Goal: Ask a question: Seek information or help from site administrators or community

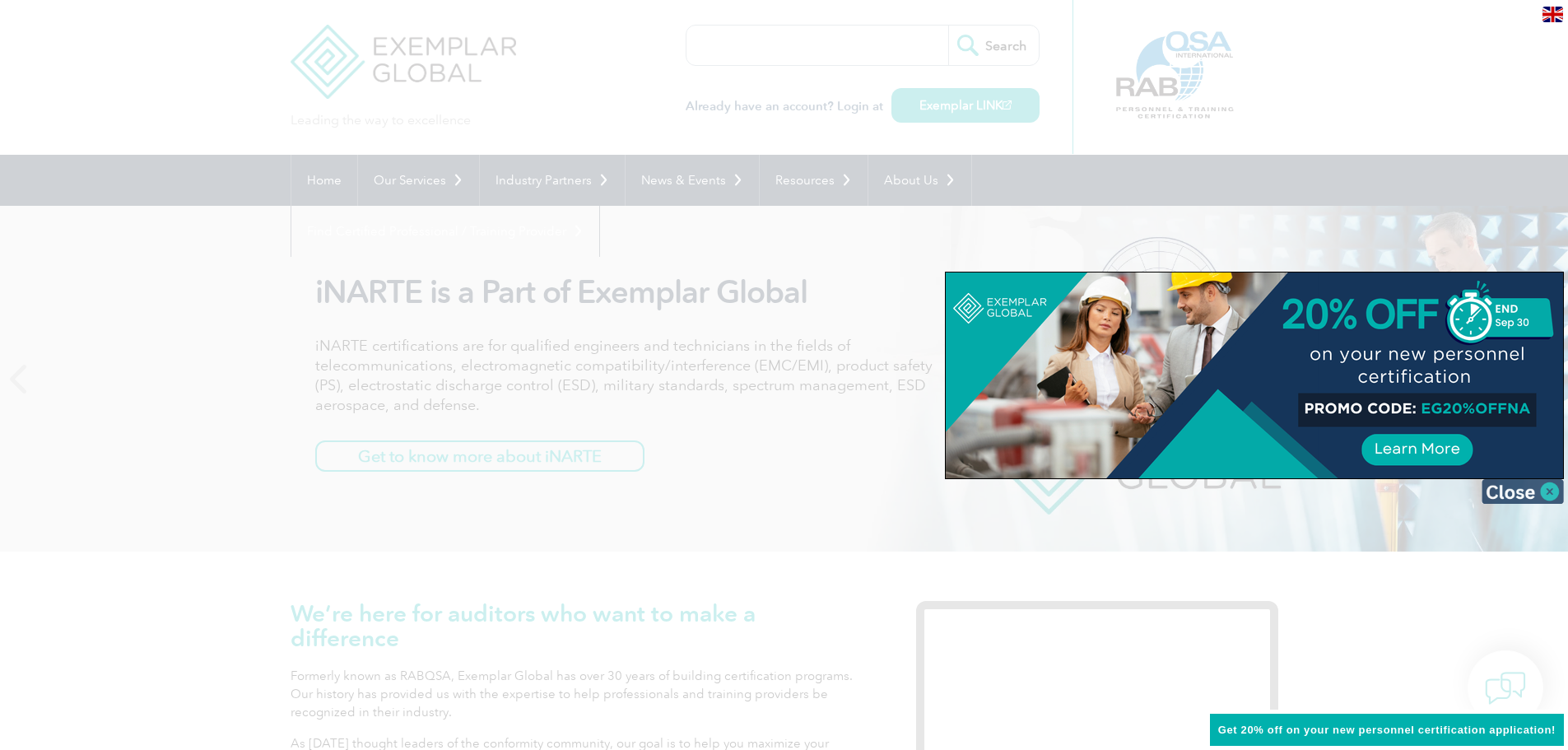
click at [1553, 492] on img at bounding box center [1522, 490] width 82 height 24
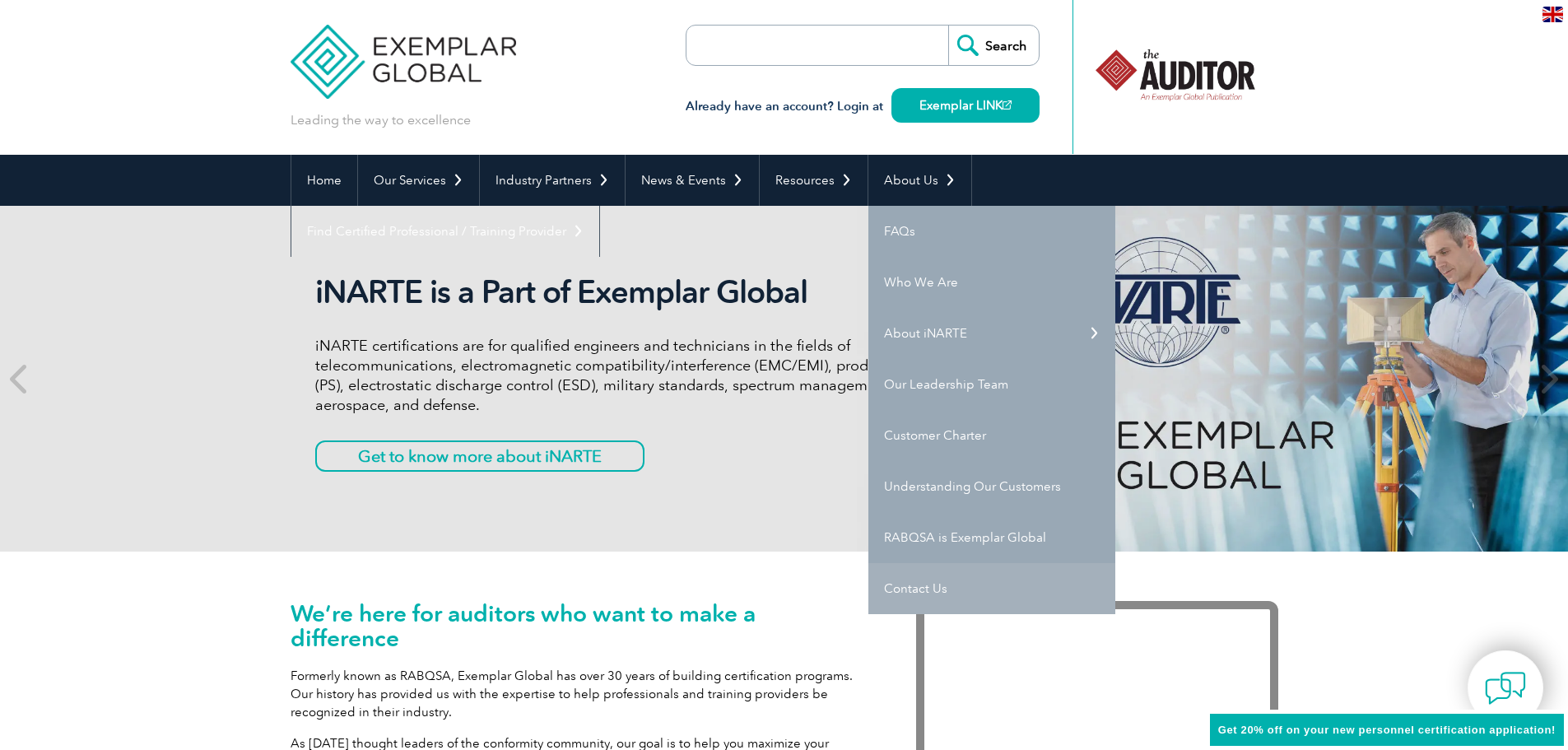
click at [905, 587] on link "Contact Us" at bounding box center [991, 588] width 247 height 51
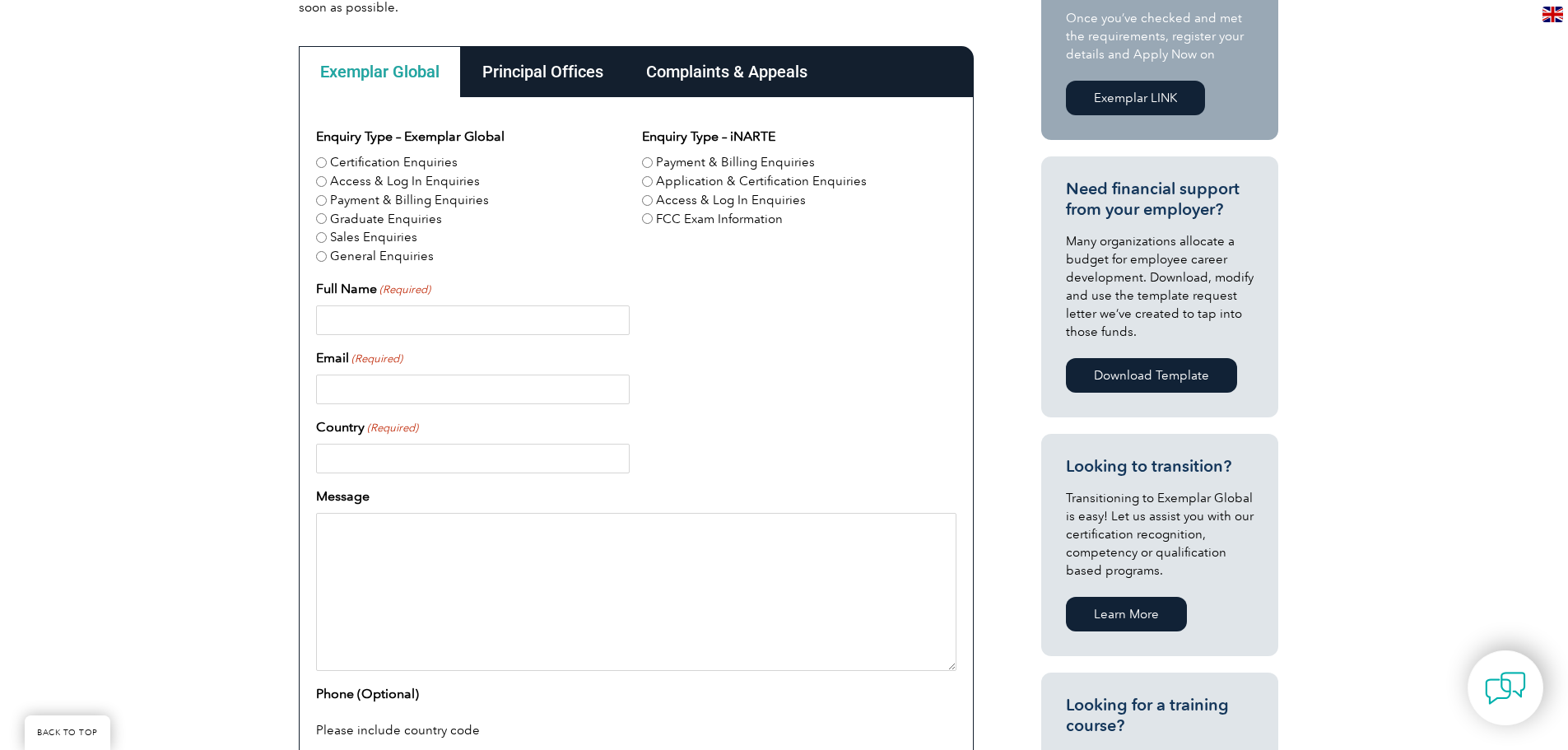
scroll to position [494, 0]
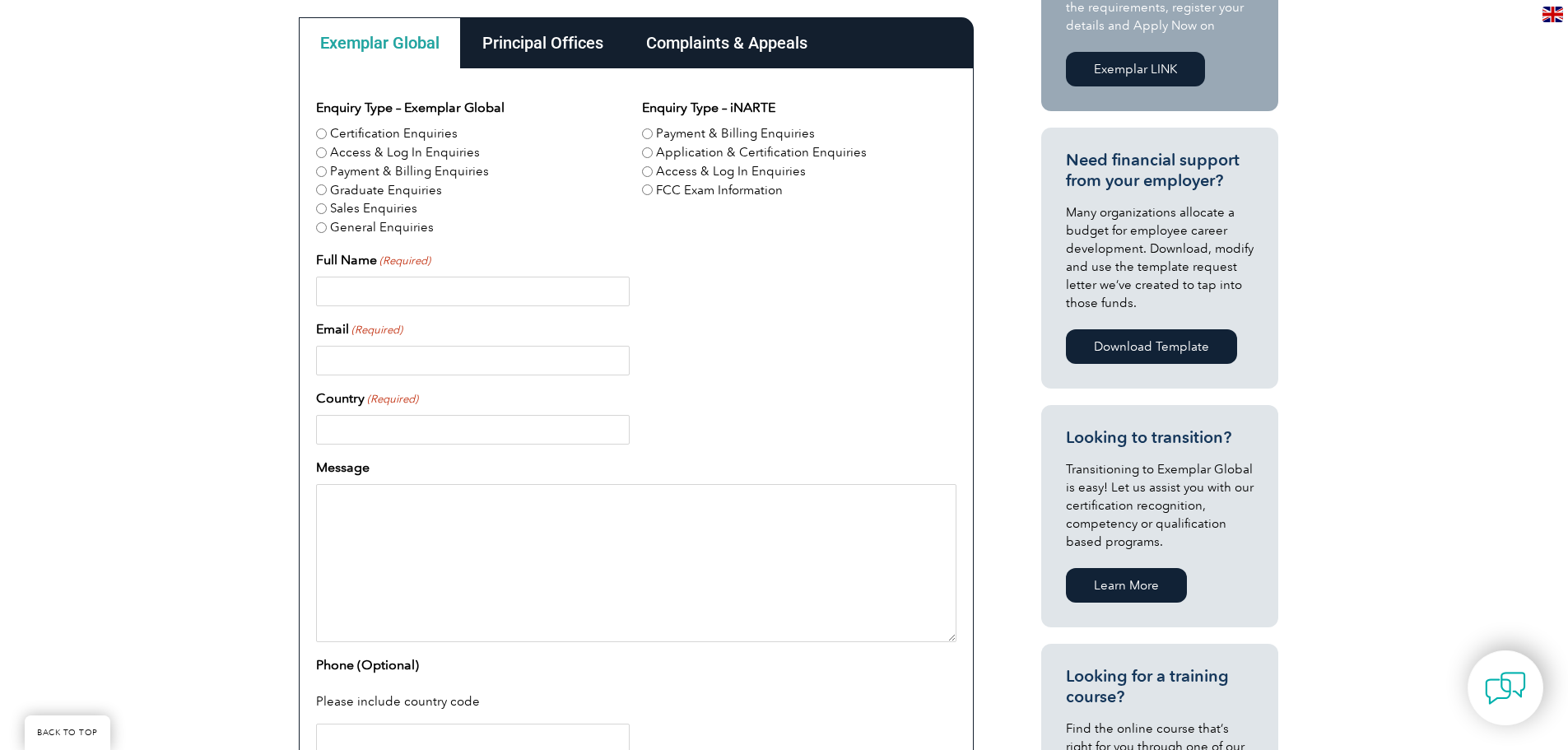
click at [374, 136] on label "Certification Enquiries" at bounding box center [394, 134] width 128 height 19
click at [327, 136] on input "Certification Enquiries" at bounding box center [321, 134] width 11 height 11
radio input "true"
click at [565, 303] on input "Full Name (Required)" at bounding box center [473, 291] width 314 height 30
type input "MUHAMMAD YASIR"
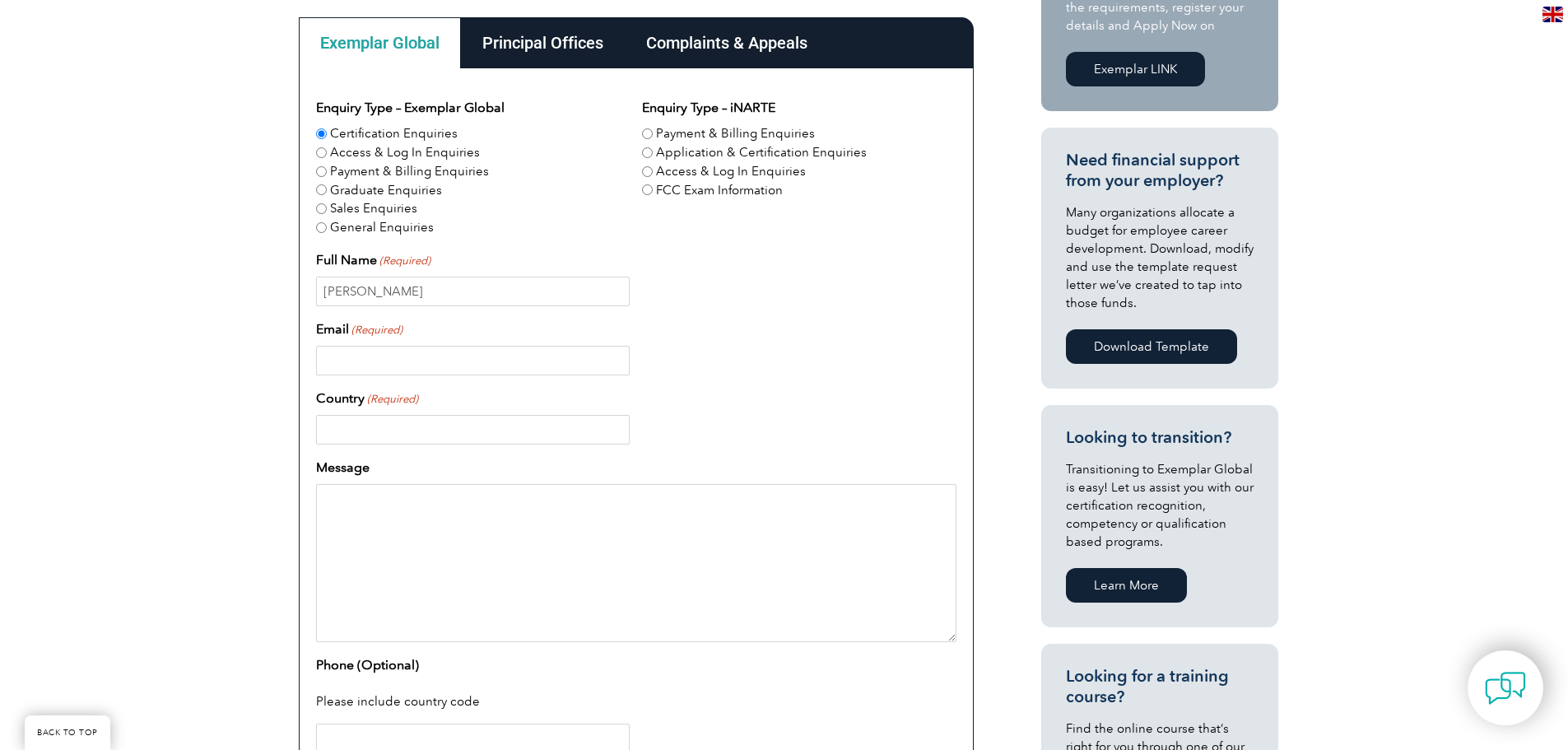
type input "United Arab Emirates"
type input "0558766366"
click at [514, 353] on input "Email (Required)" at bounding box center [473, 360] width 314 height 30
type input "[EMAIL_ADDRESS][DOMAIN_NAME]"
click at [531, 457] on div "Message" at bounding box center [636, 549] width 641 height 184
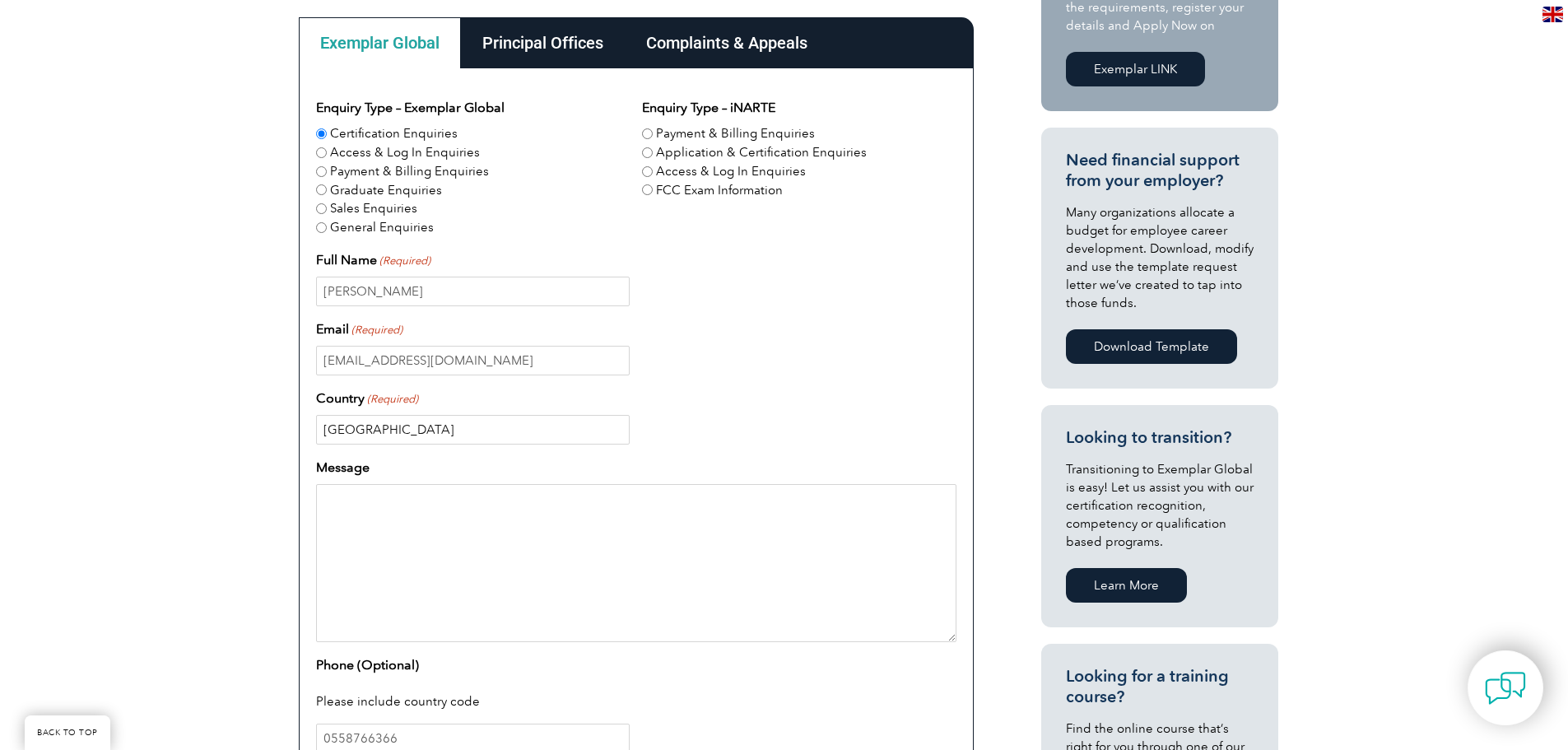
click at [536, 423] on input "United Arab Emirates" at bounding box center [473, 429] width 314 height 30
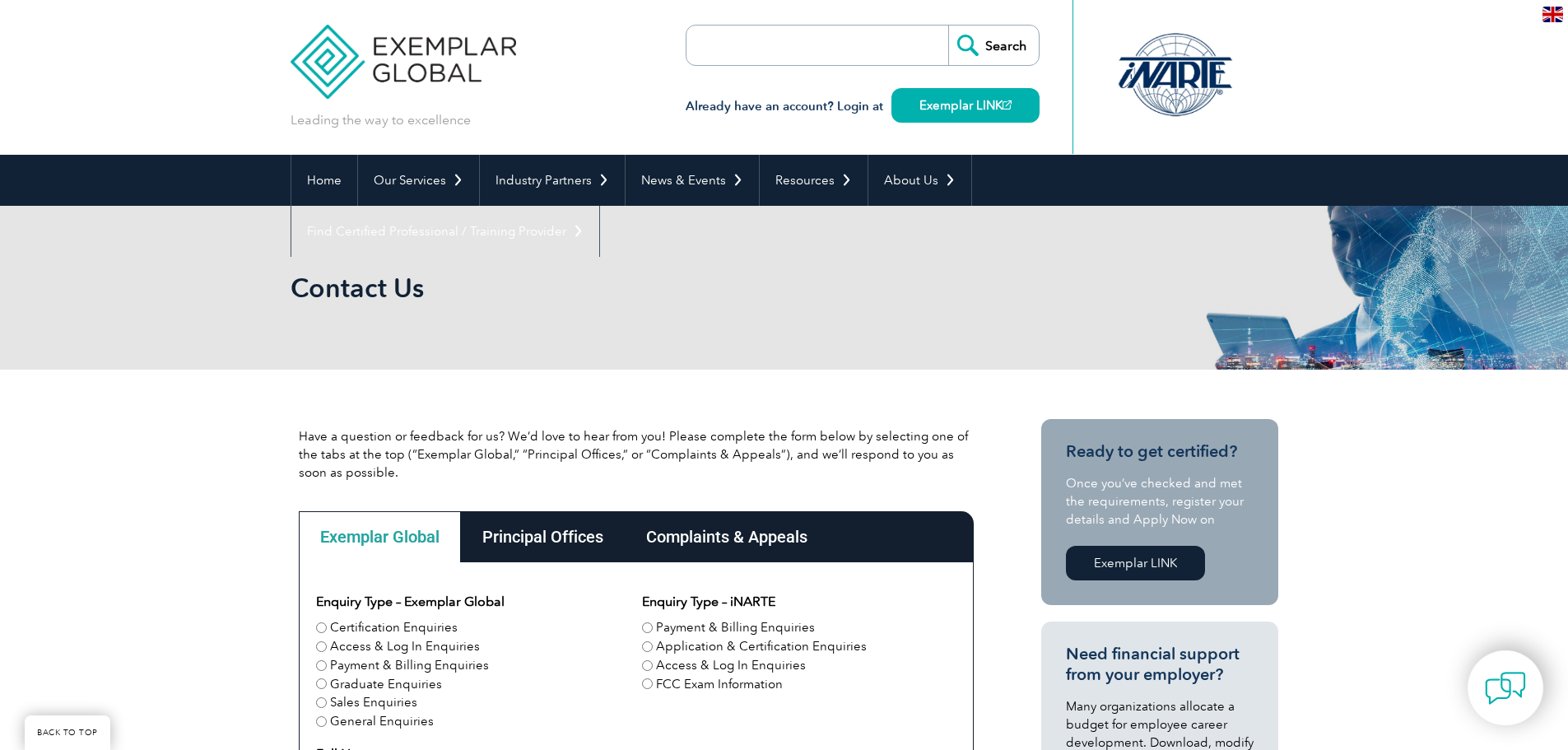
scroll to position [512, 0]
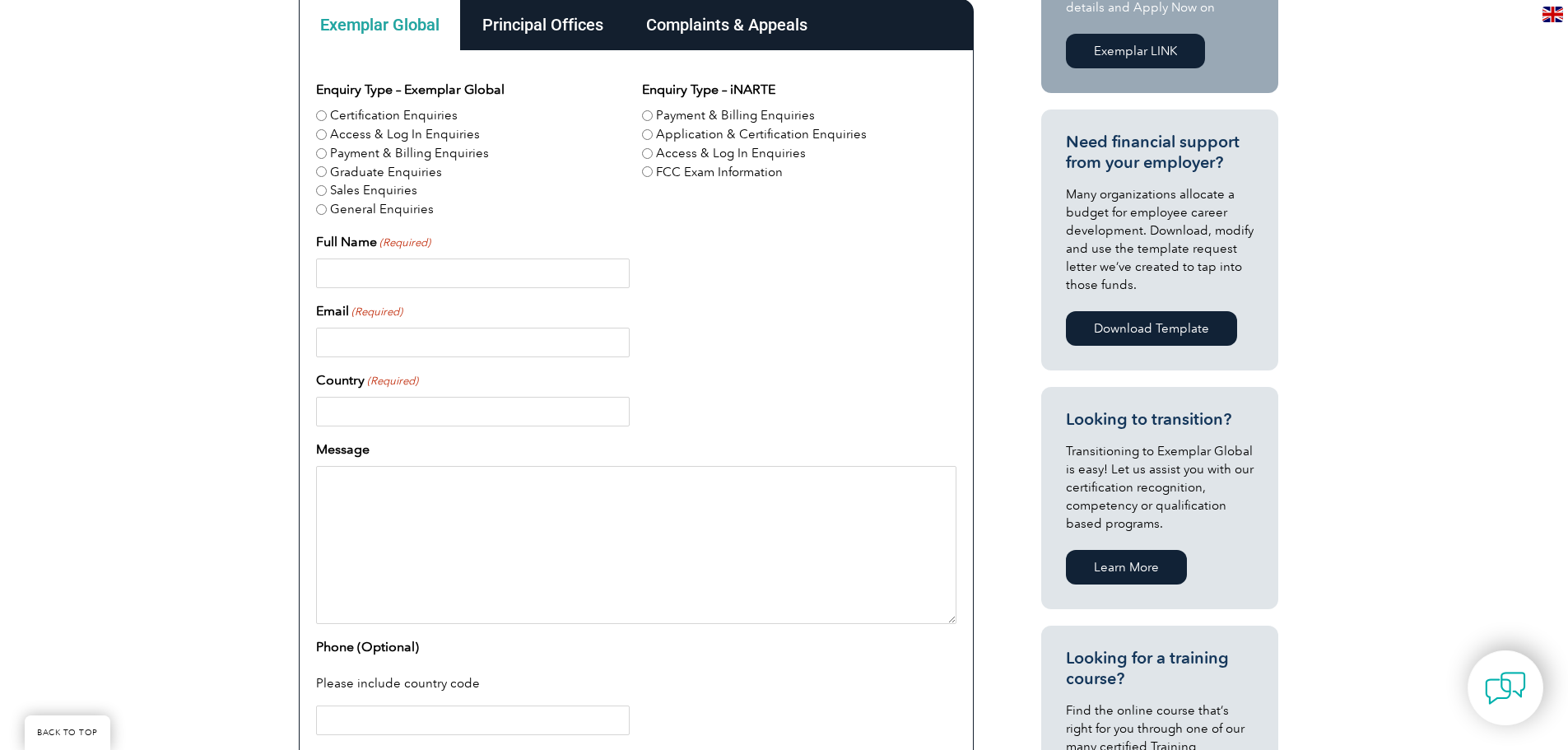
click at [362, 118] on label "Certification Enquiries" at bounding box center [394, 116] width 128 height 19
click at [327, 118] on input "Certification Enquiries" at bounding box center [321, 115] width 11 height 11
radio input "true"
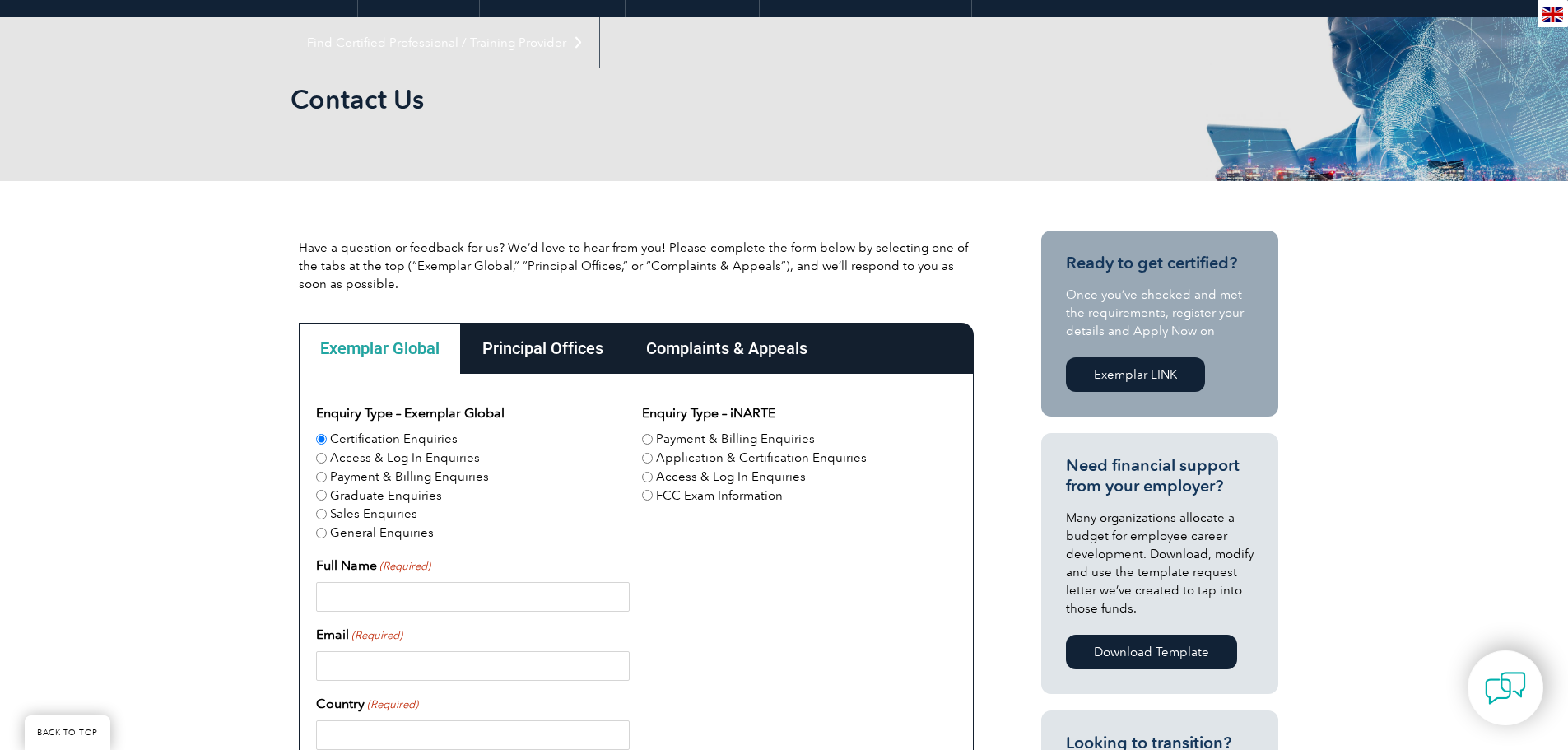
scroll to position [183, 0]
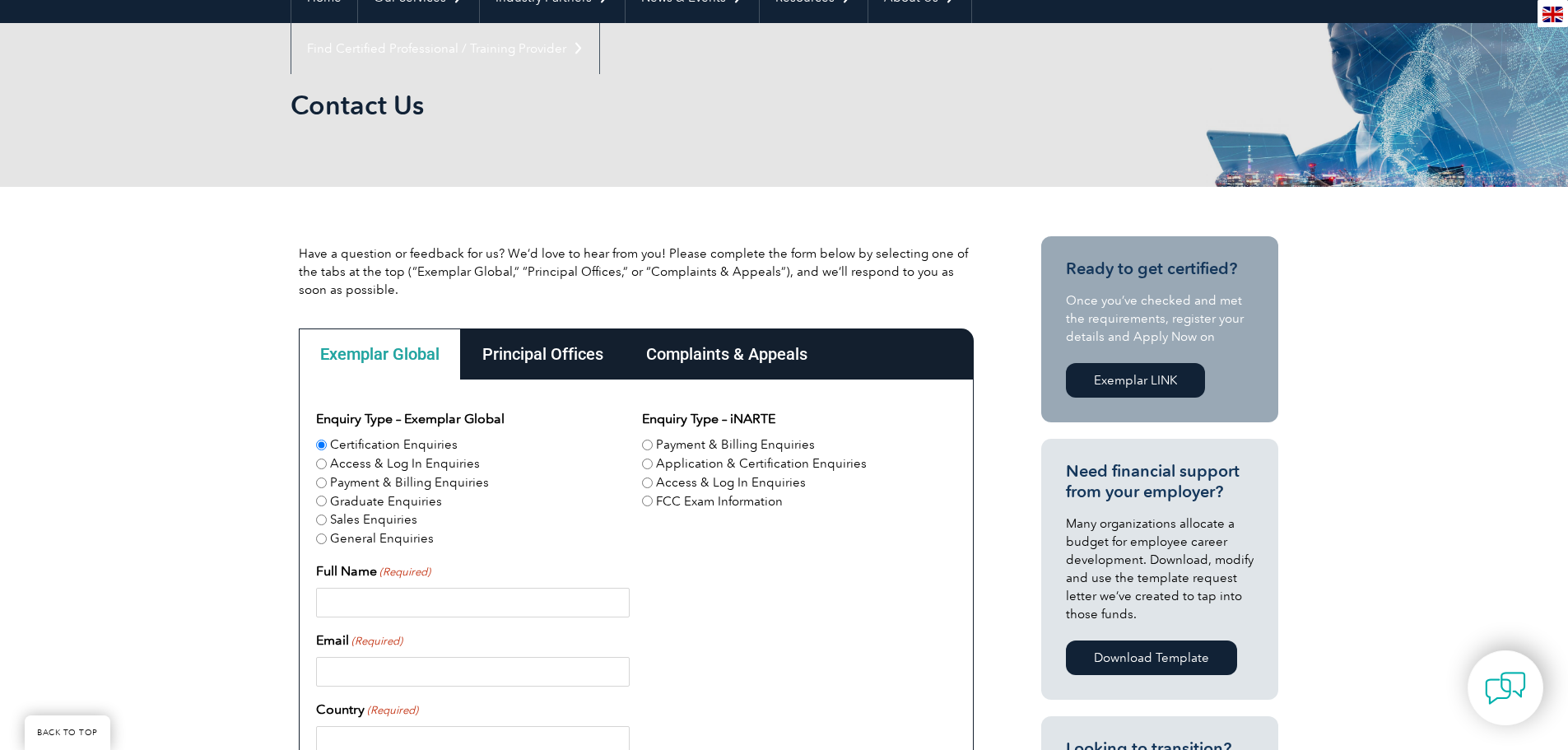
click at [757, 342] on div "Complaints & Appeals" at bounding box center [727, 354] width 204 height 51
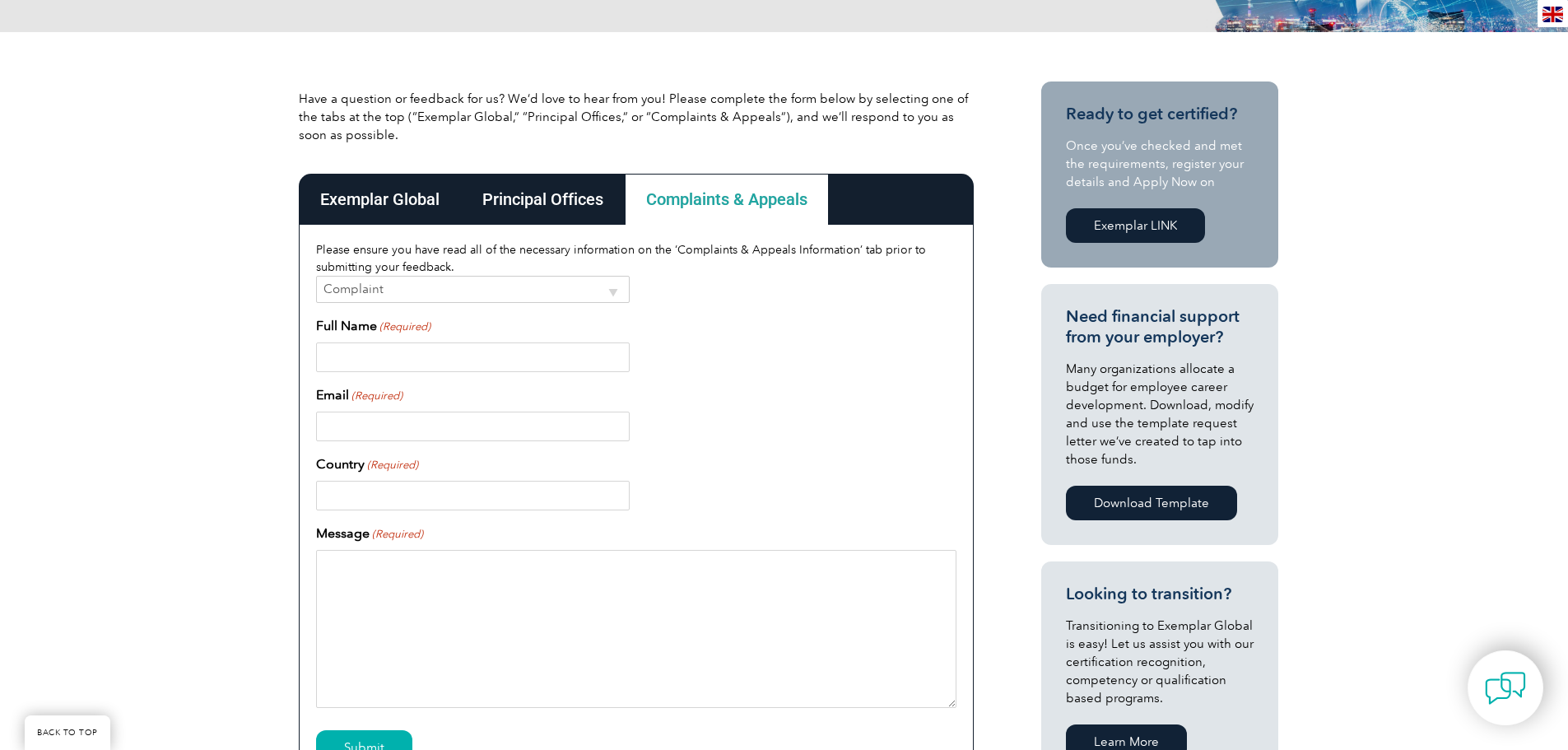
scroll to position [347, 0]
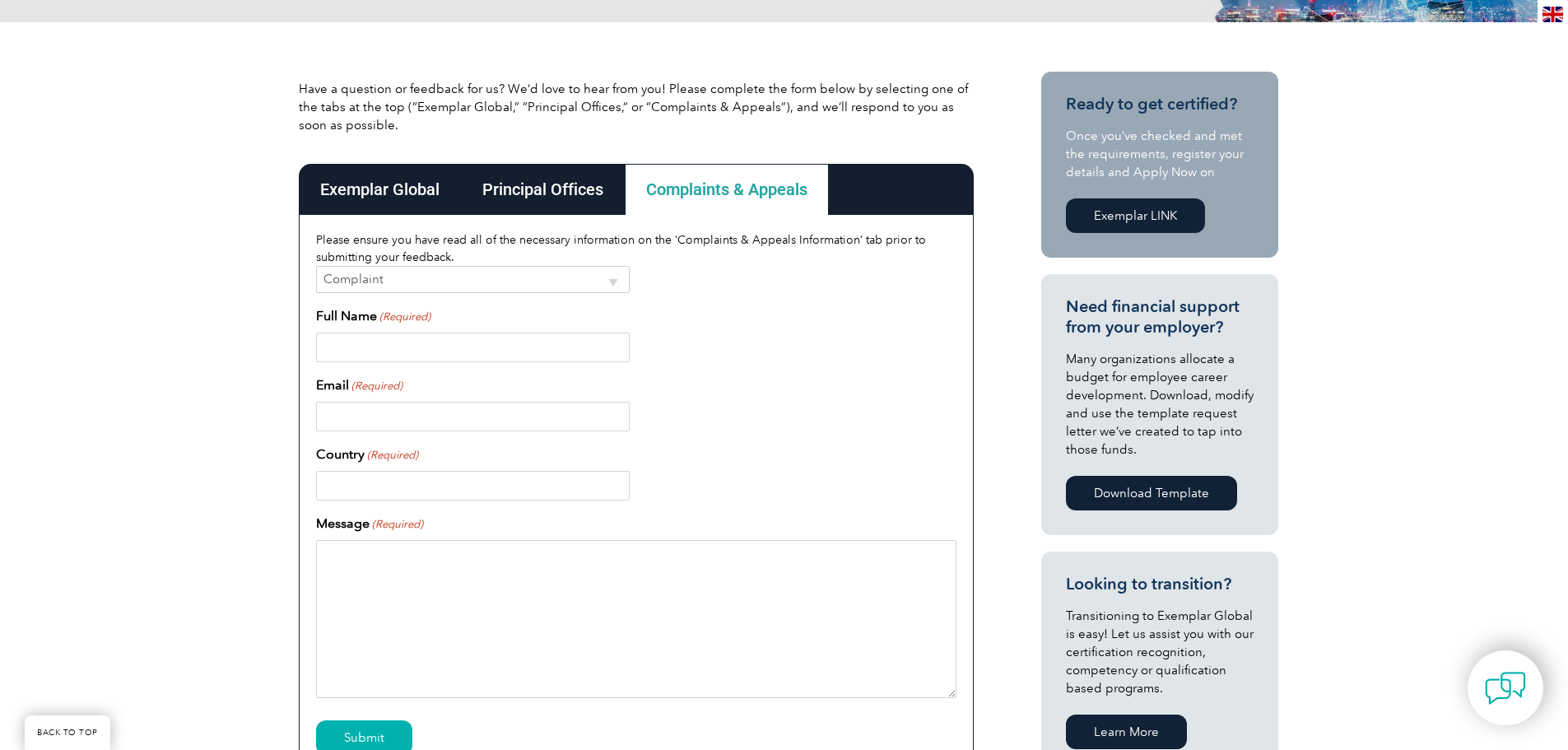
click at [446, 271] on select "Complaint Appeal" at bounding box center [473, 279] width 314 height 27
click at [455, 341] on input "Full Name (Required)" at bounding box center [473, 347] width 314 height 30
drag, startPoint x: 455, startPoint y: 341, endPoint x: 497, endPoint y: 326, distance: 44.6
click at [455, 341] on input "Full Name (Required)" at bounding box center [473, 347] width 314 height 30
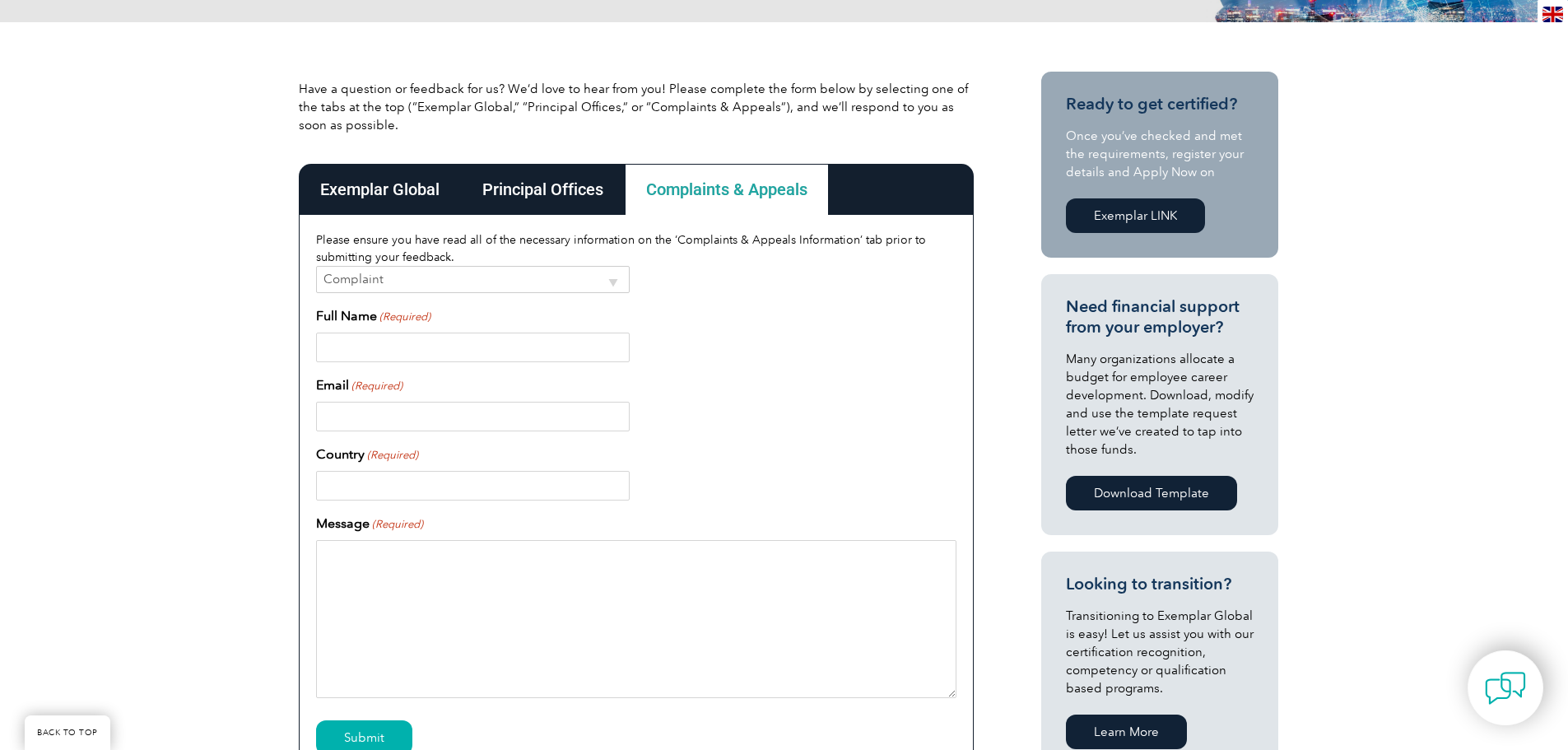
click at [754, 293] on div "(Required) Complaint Appeal Full Name (Required) Email (Required) Country (Requ…" at bounding box center [636, 482] width 641 height 432
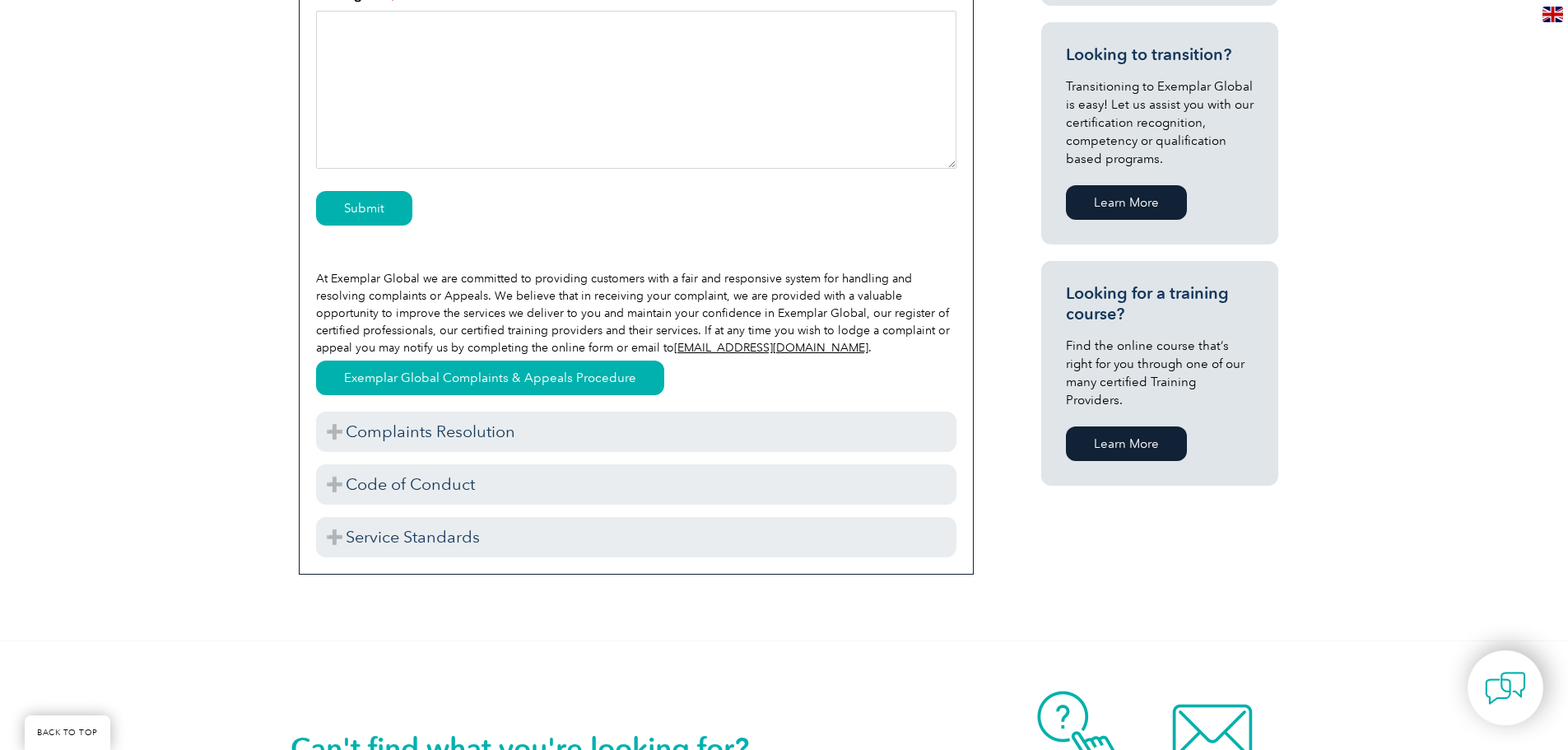
scroll to position [923, 0]
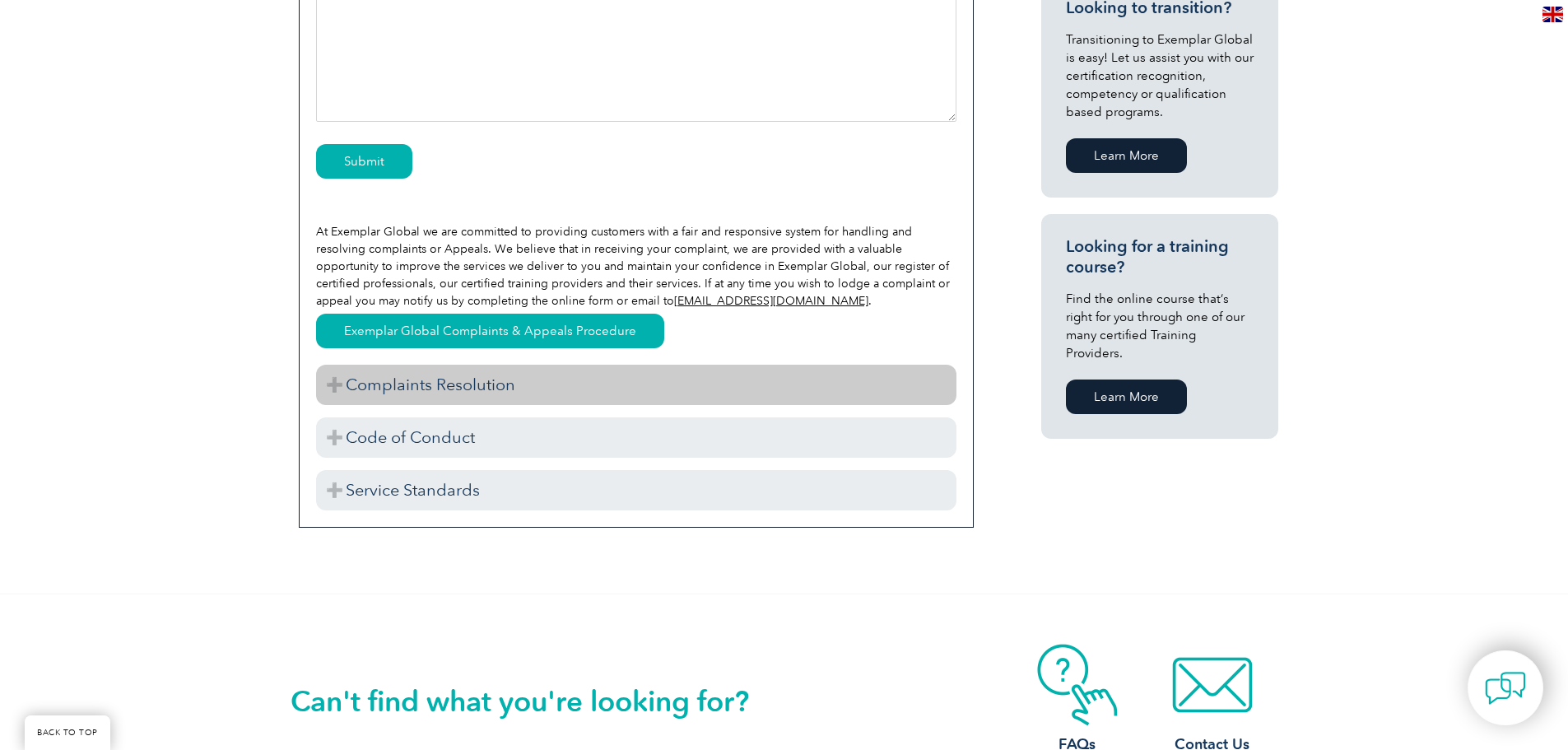
click at [470, 378] on h3 "Complaints Resolution" at bounding box center [636, 385] width 641 height 41
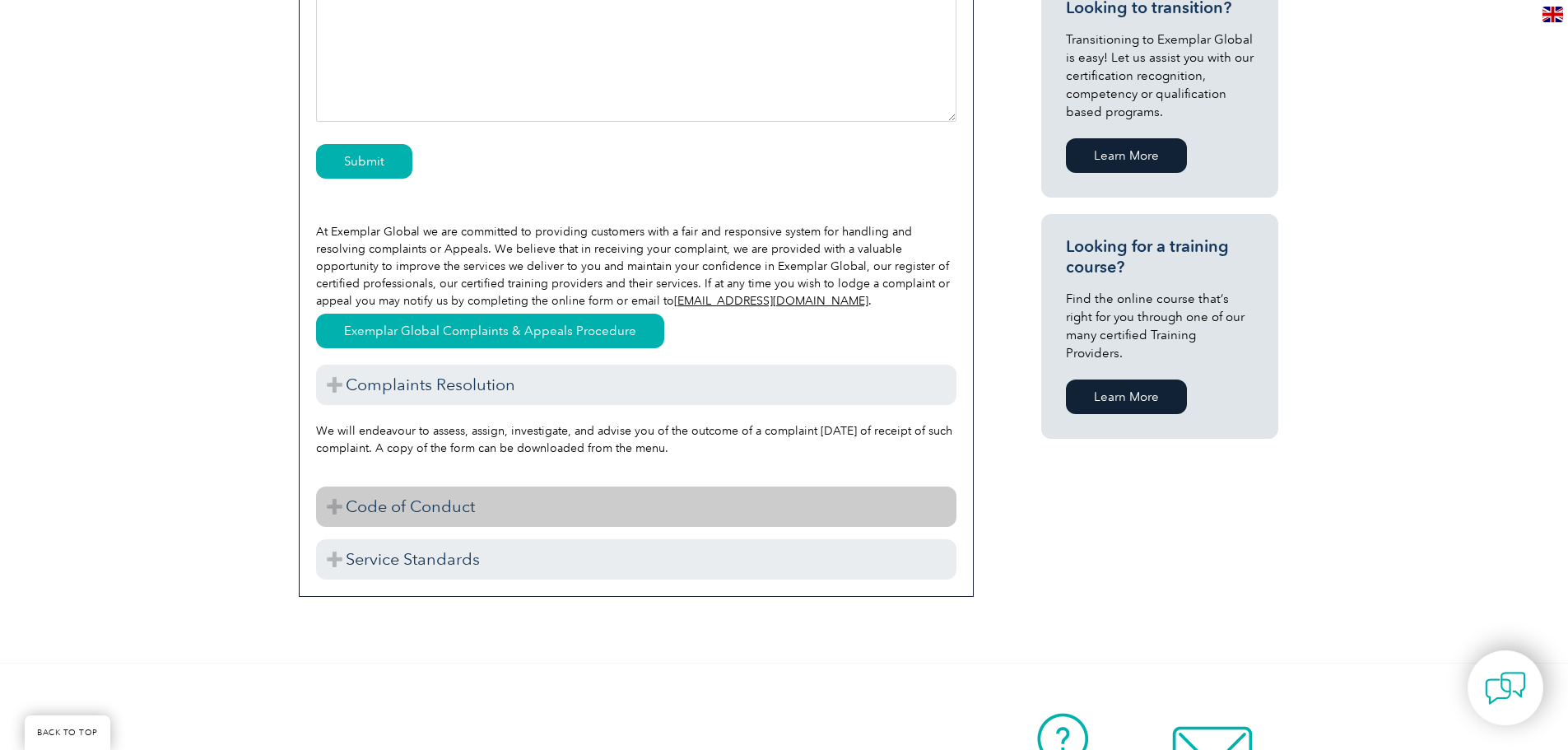
click at [473, 500] on h3 "Code of Conduct" at bounding box center [636, 507] width 641 height 41
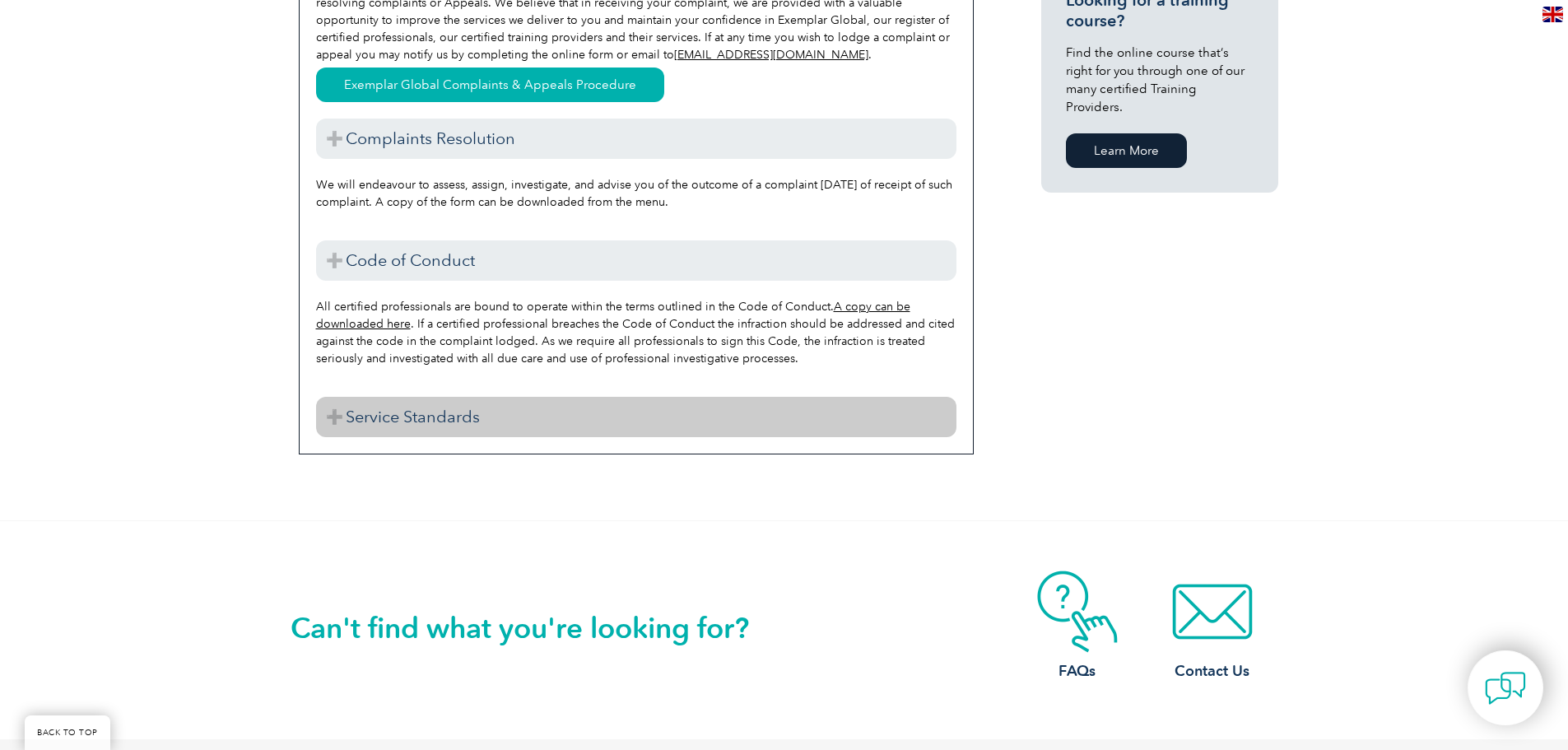
scroll to position [1171, 0]
click at [446, 415] on h3 "Service Standards" at bounding box center [636, 417] width 641 height 41
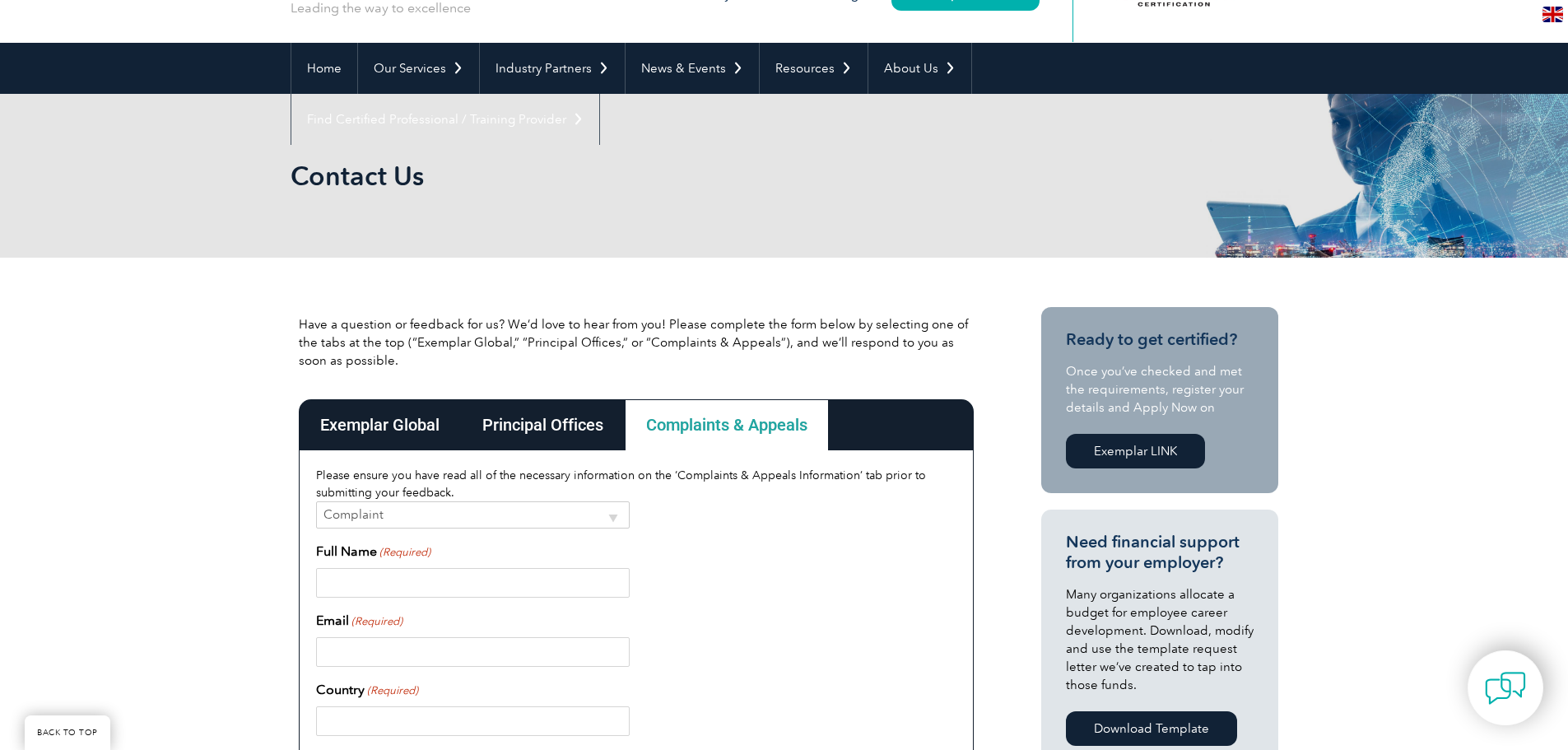
scroll to position [101, 0]
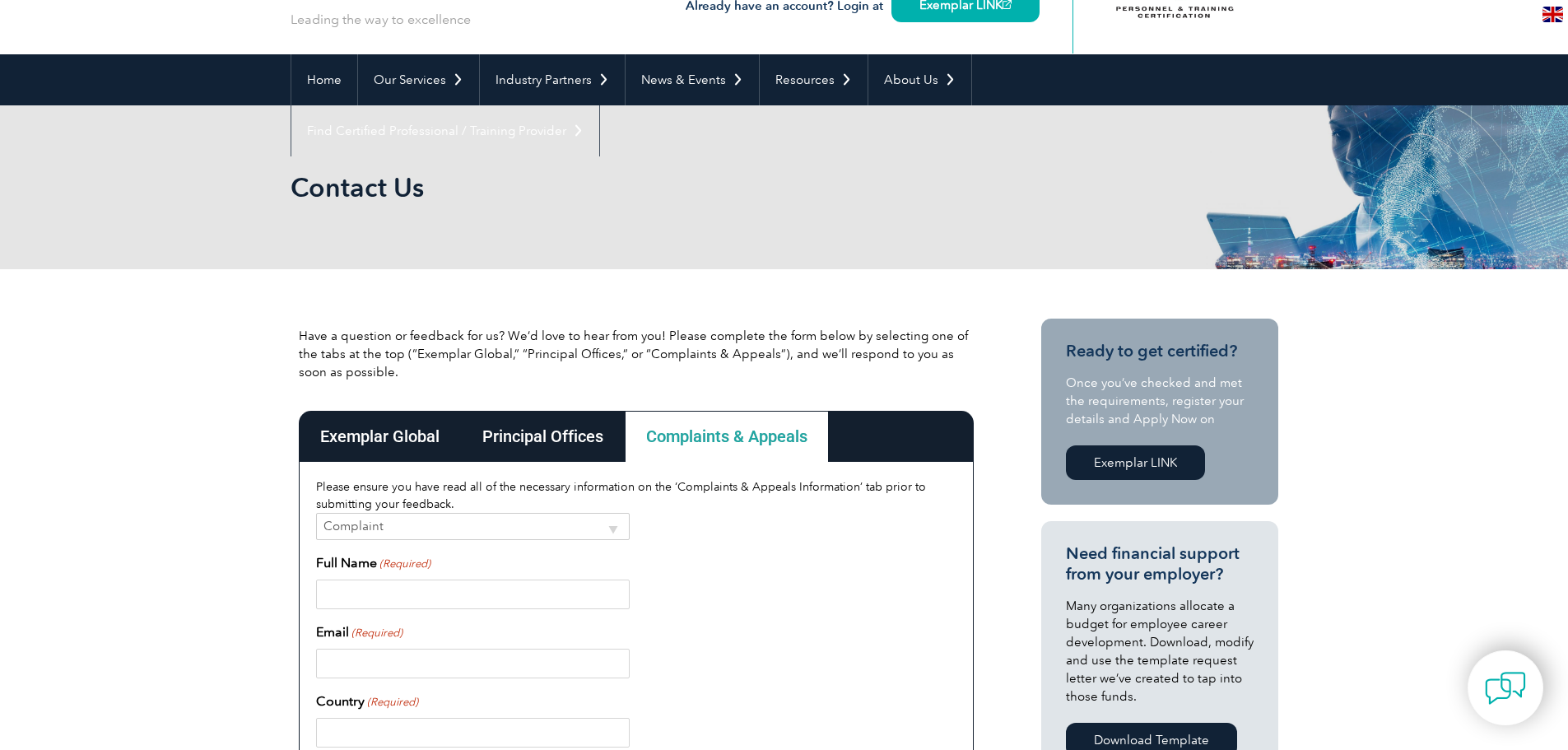
click at [364, 451] on div "Exemplar Global" at bounding box center [379, 436] width 162 height 51
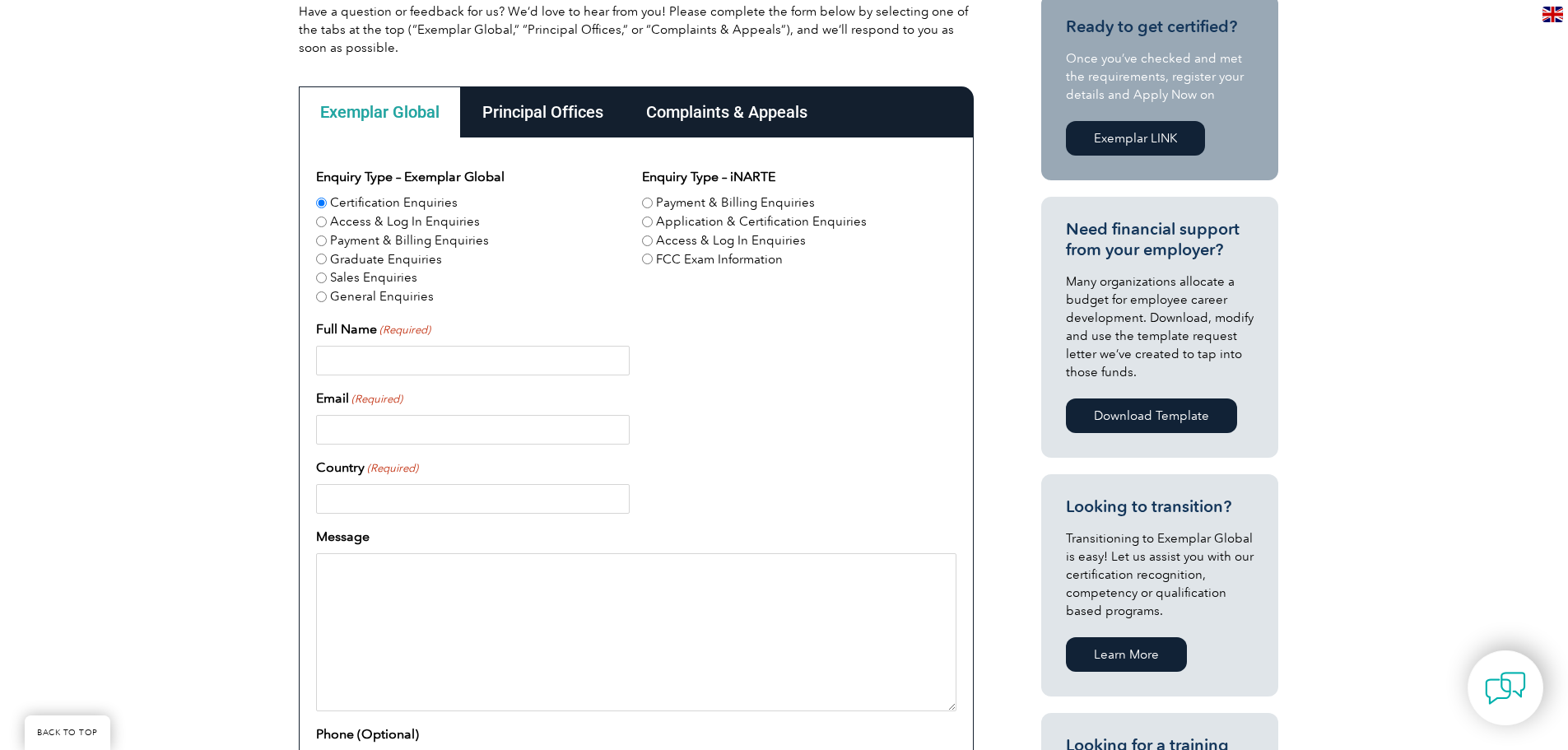
scroll to position [429, 0]
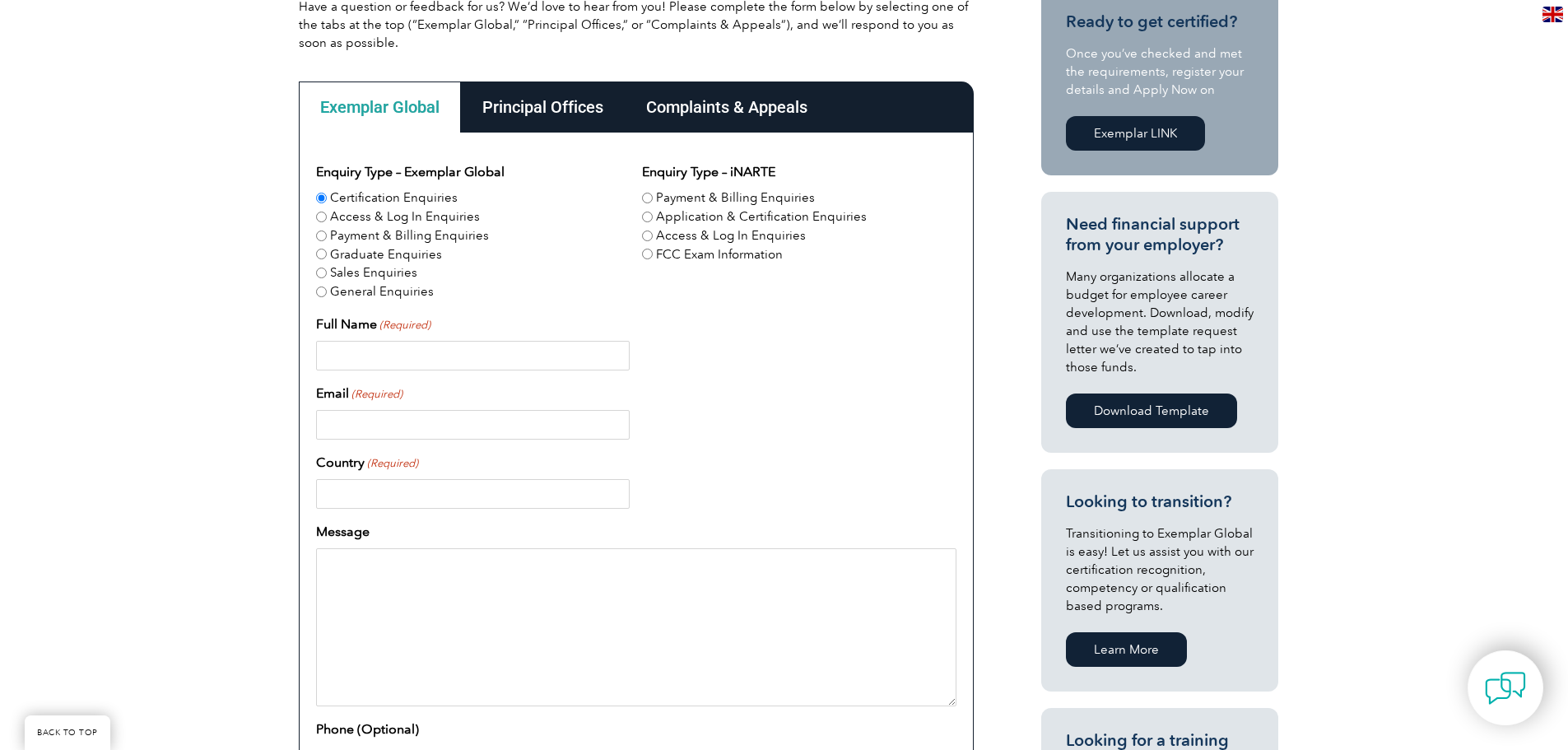
click at [466, 353] on input "Full Name (Required)" at bounding box center [473, 356] width 314 height 30
click at [813, 378] on div "Enquiry Type – Exemplar Global Certification Enquiries Access & Log In Enquirie…" at bounding box center [636, 541] width 641 height 759
click at [447, 378] on div "Enquiry Type – Exemplar Global Certification Enquiries Access & Log In Enquirie…" at bounding box center [636, 541] width 641 height 759
click at [457, 347] on input "Full Name (Required)" at bounding box center [473, 356] width 314 height 30
type input "[PERSON_NAME] [PERSON_NAME]"
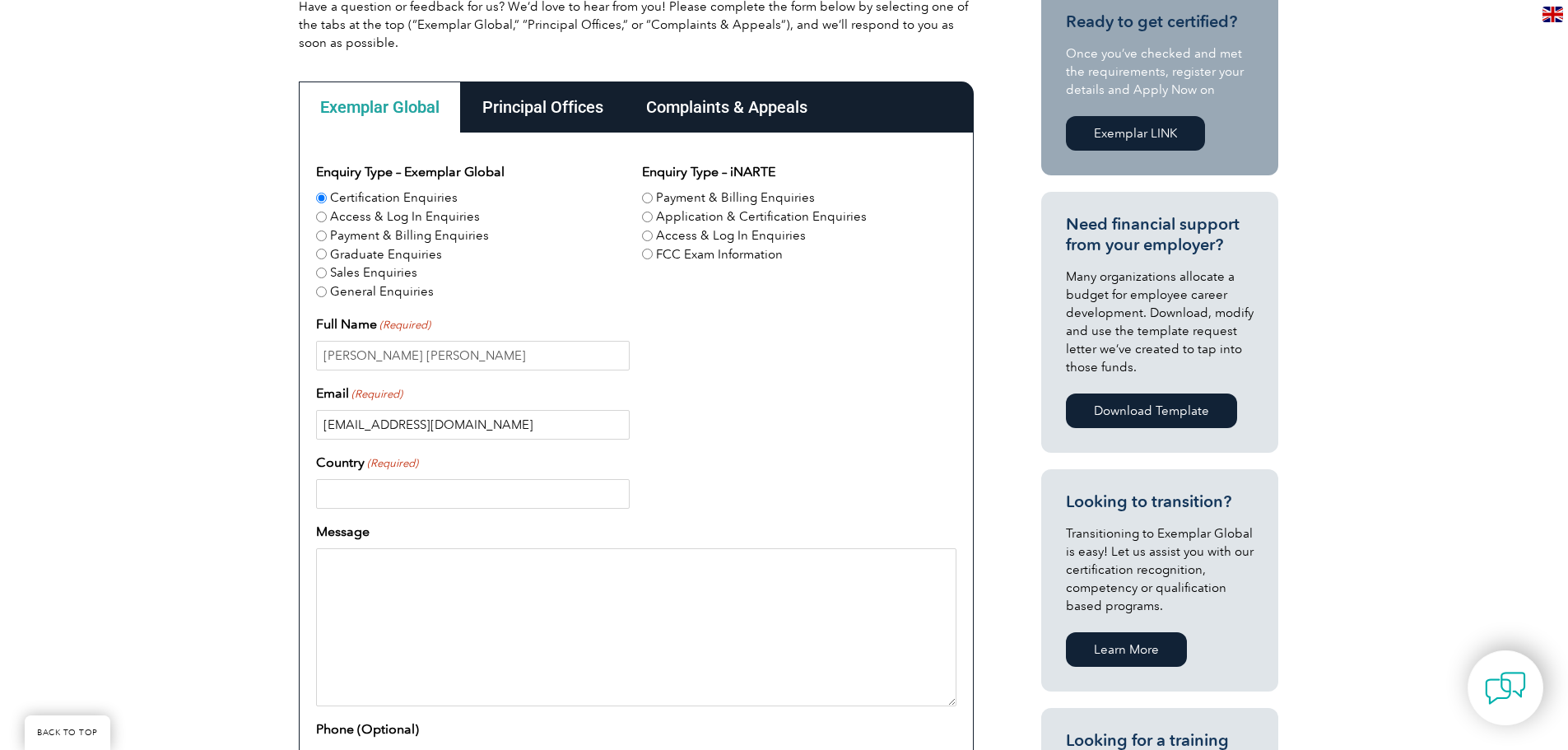
type input "[EMAIL_ADDRESS][DOMAIN_NAME]"
type input "[GEOGRAPHIC_DATA]"
paste textarea "I would appreciate it if you could clarify the complete requirements and prereq…"
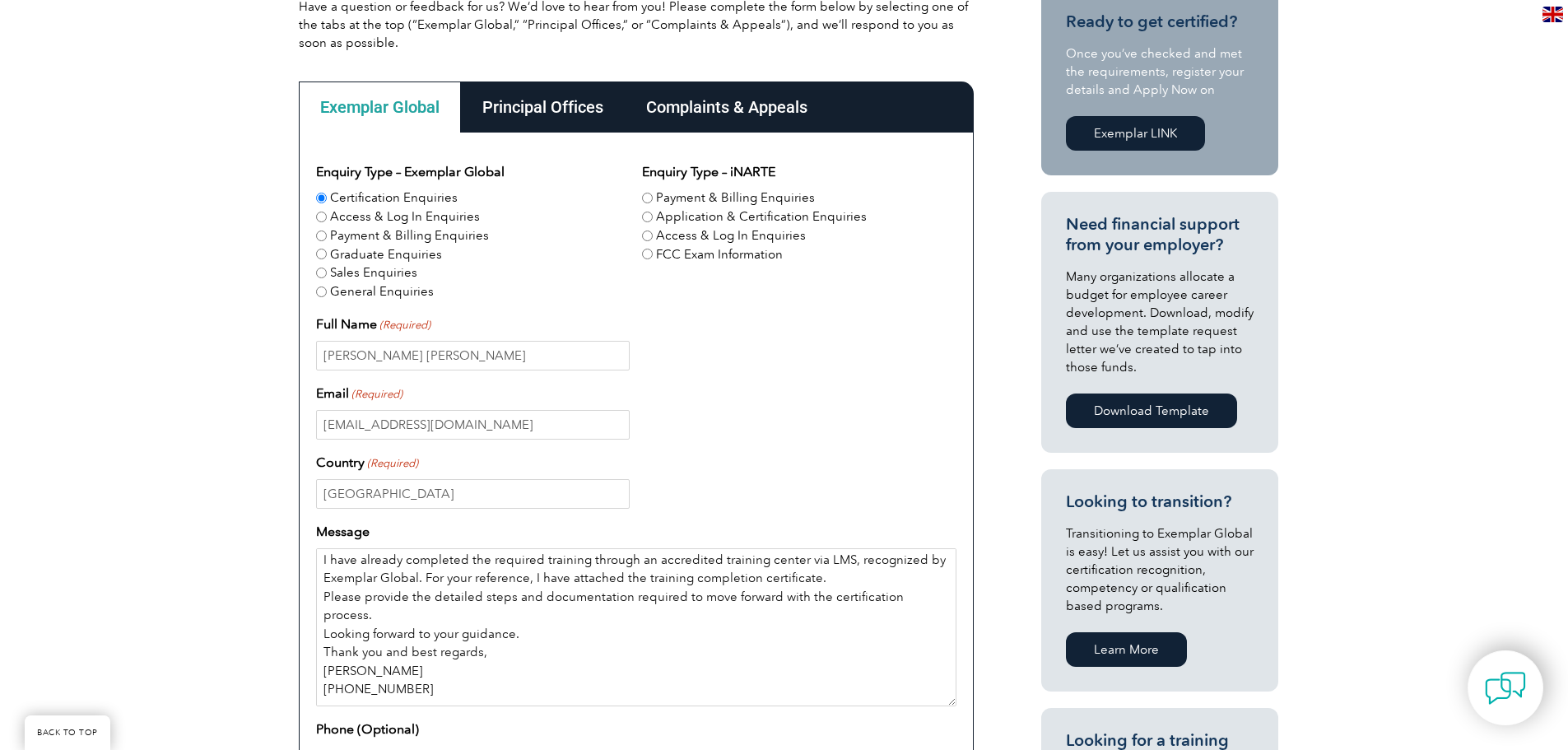
scroll to position [0, 0]
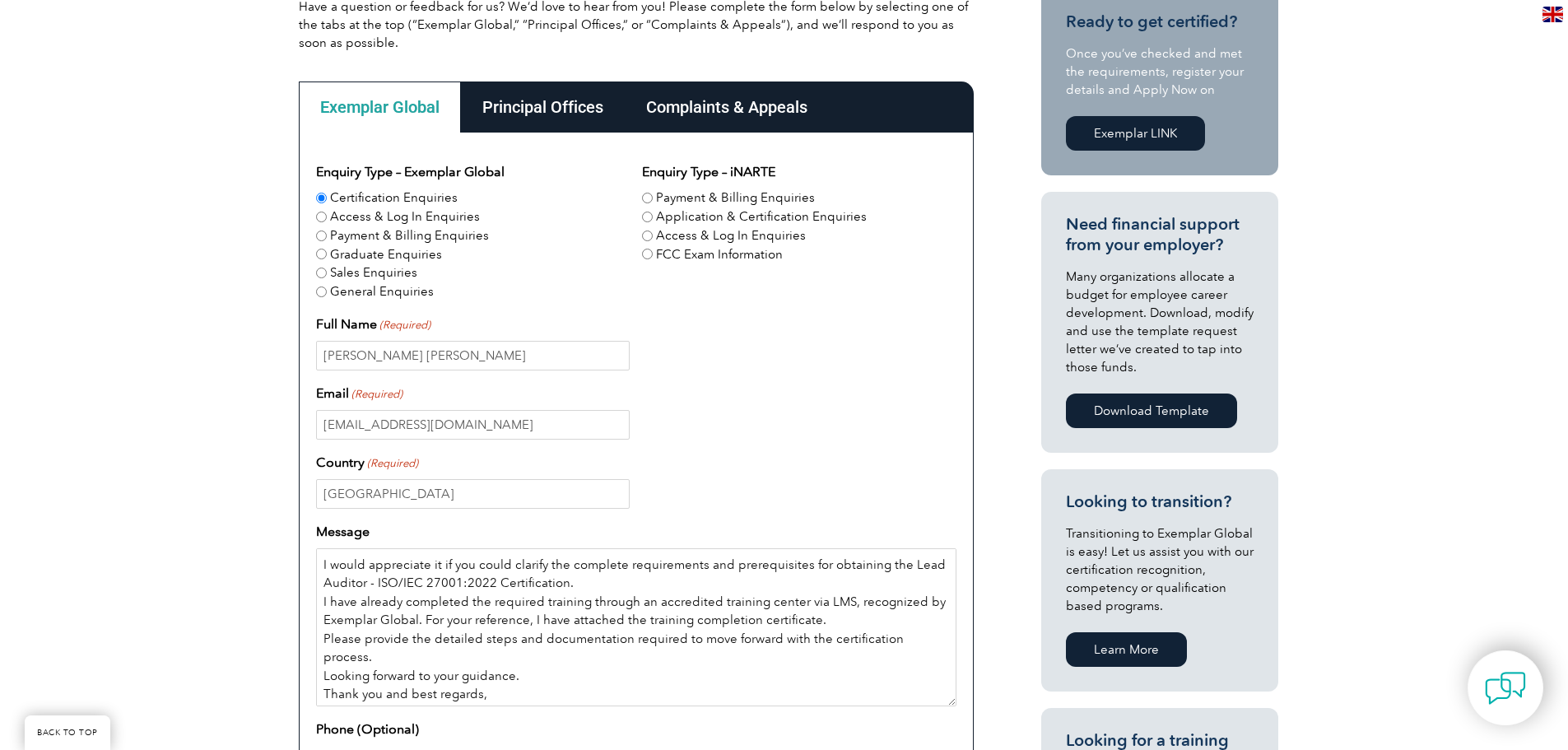
click at [323, 566] on textarea "I would appreciate it if you could clarify the complete requirements and prereq…" at bounding box center [636, 627] width 641 height 158
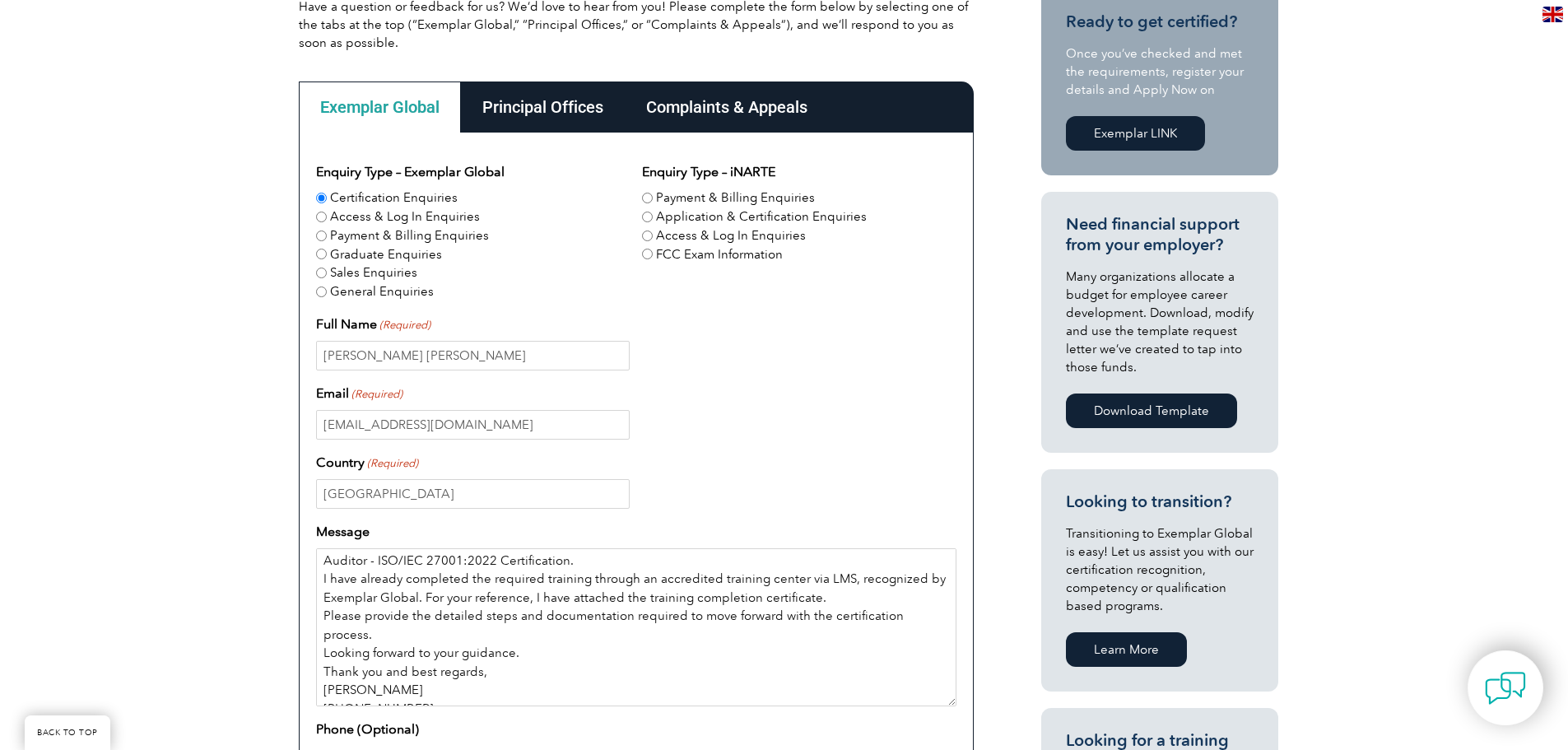
scroll to position [60, 0]
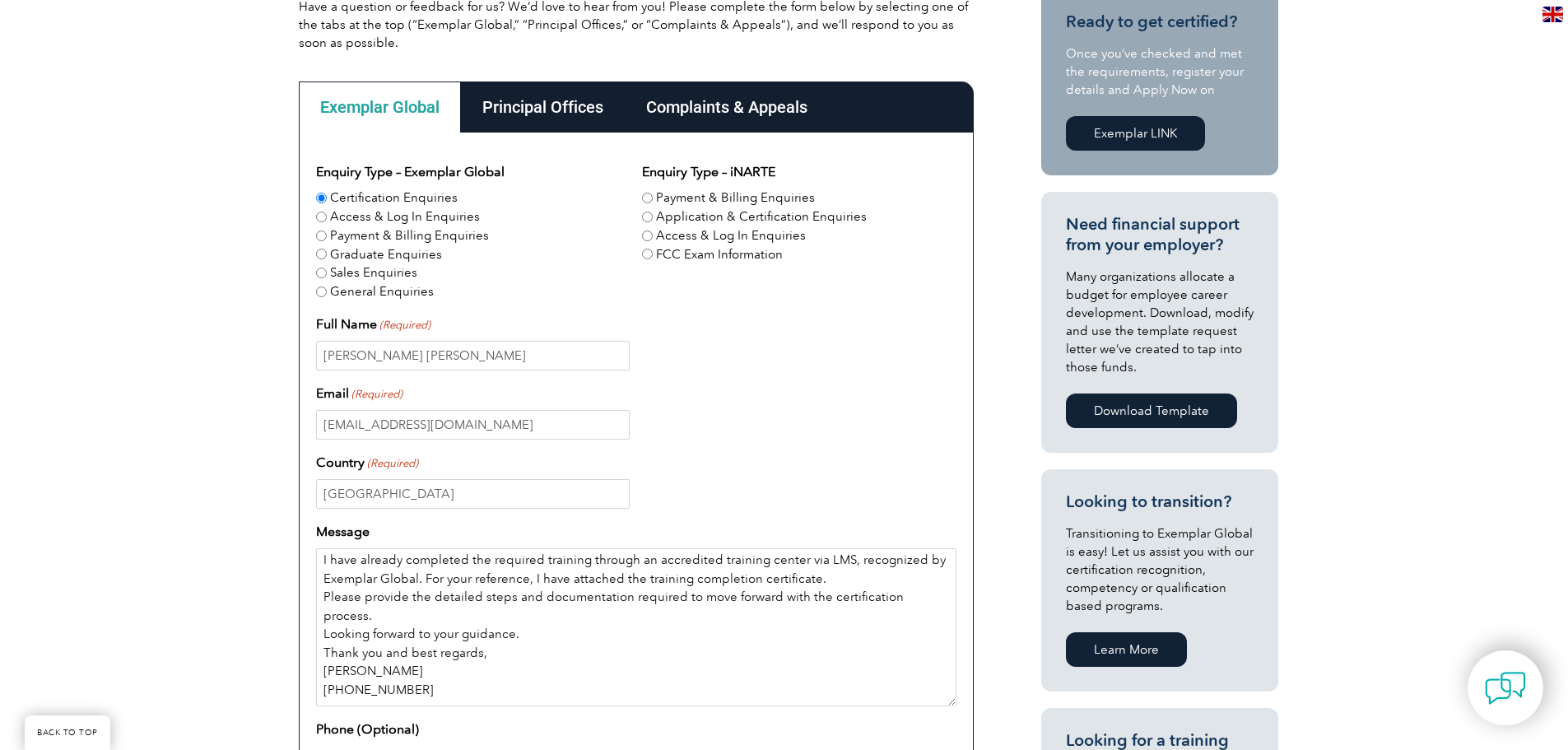
click at [527, 631] on textarea "Hello, I would appreciate it if you could clarify the complete requirements and…" at bounding box center [636, 627] width 641 height 158
paste textarea "I am attempting to register for the Information Security Management Systems Aud…"
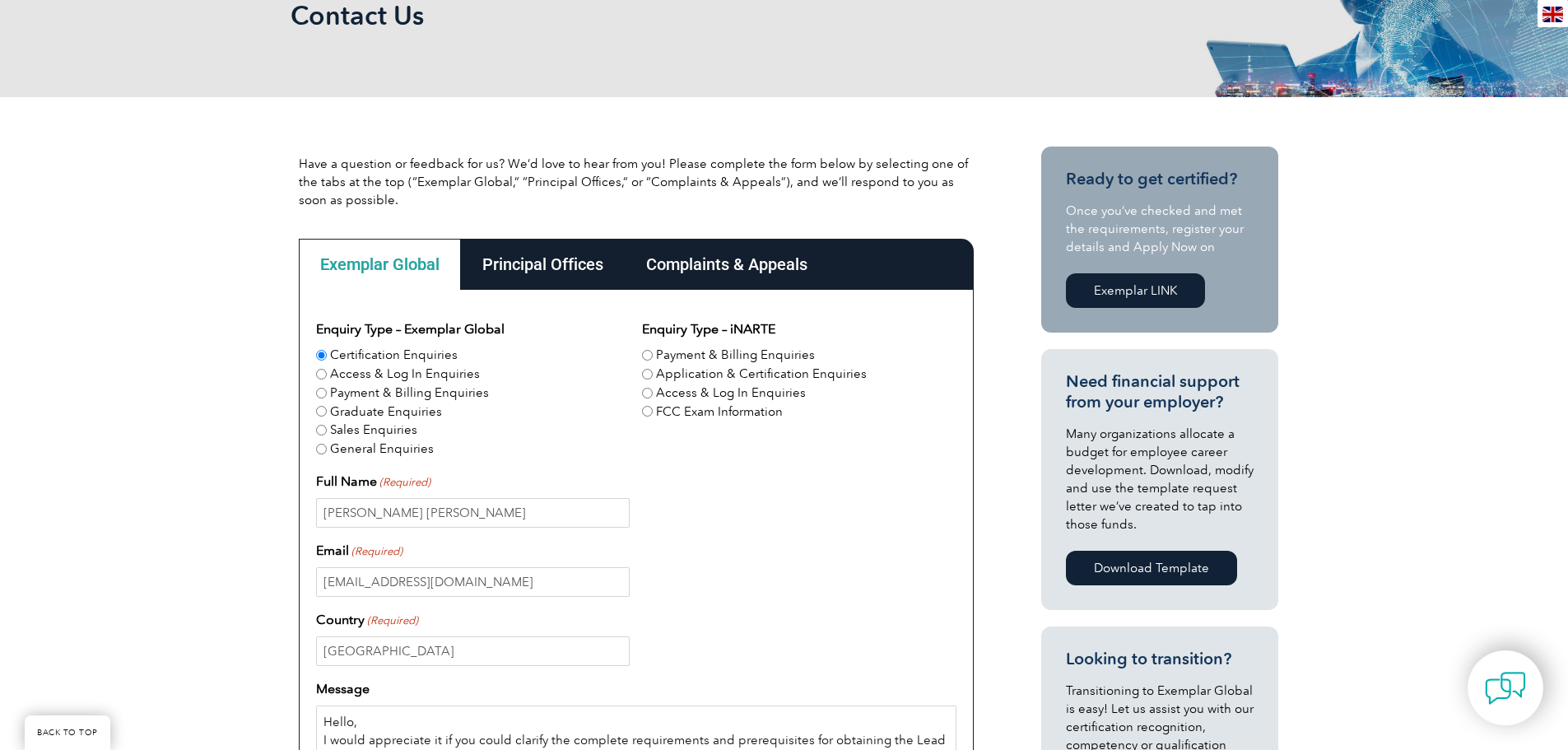
scroll to position [265, 0]
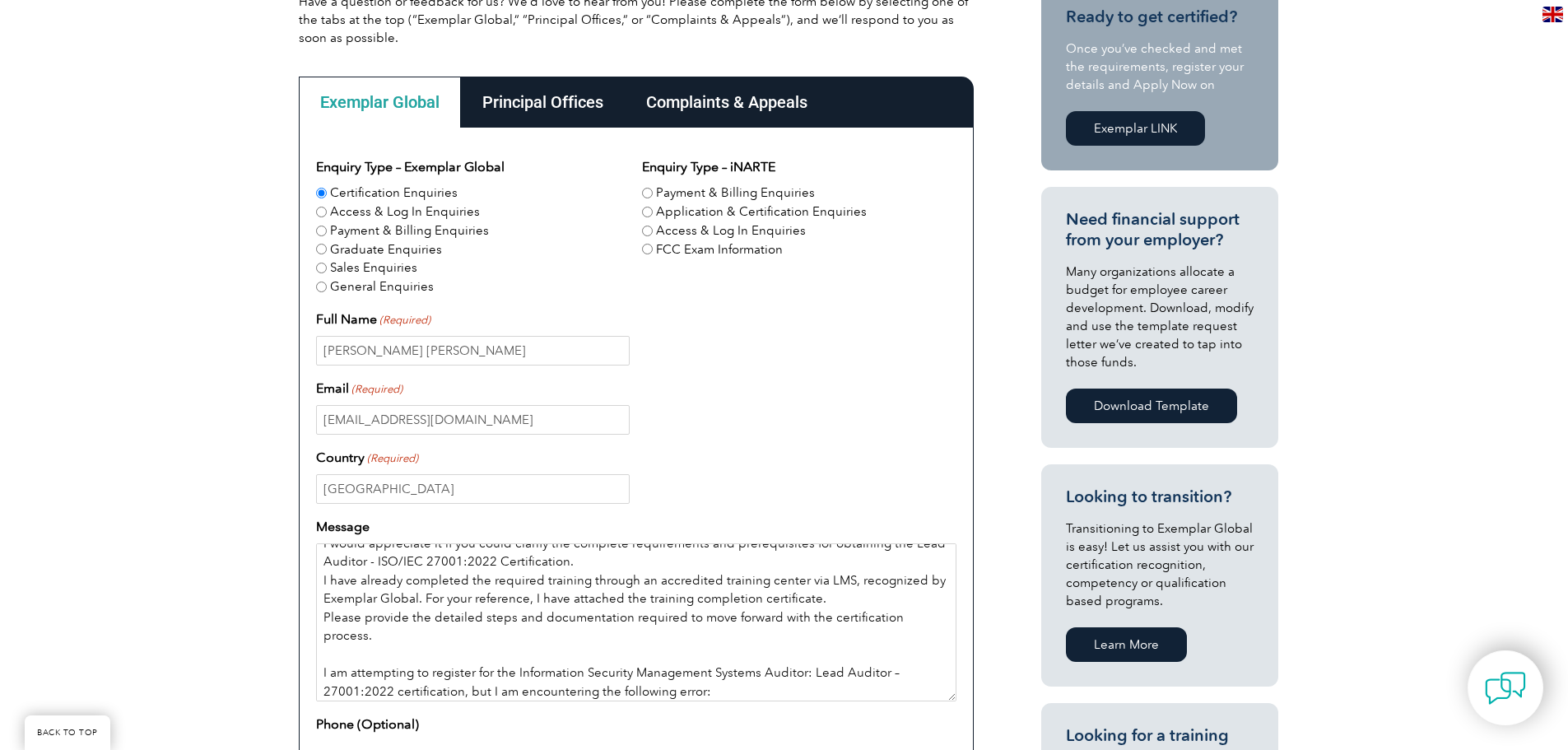
scroll to position [82, 0]
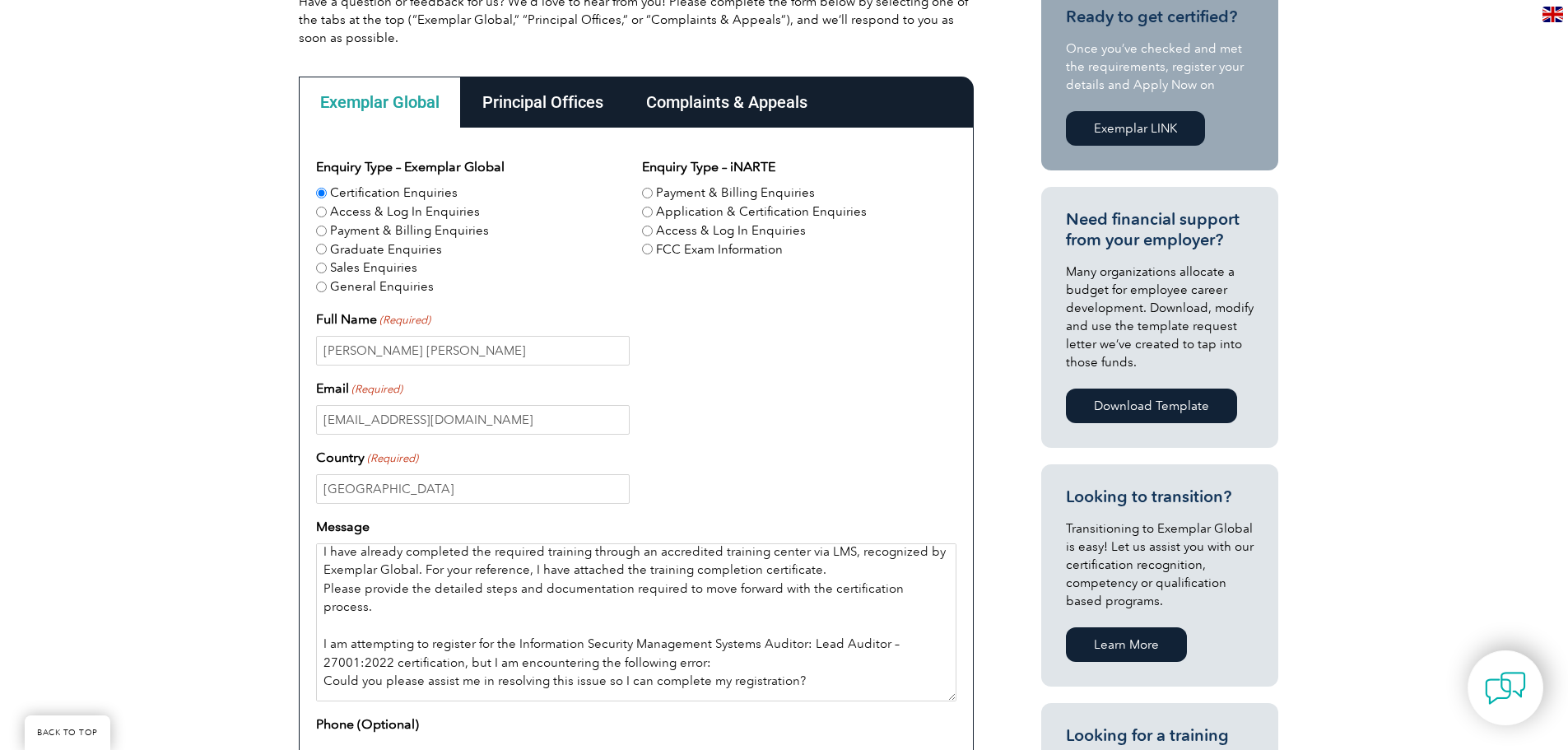
click at [320, 554] on textarea "Hello, I would appreciate it if you could clarify the complete requirements and…" at bounding box center [636, 622] width 641 height 158
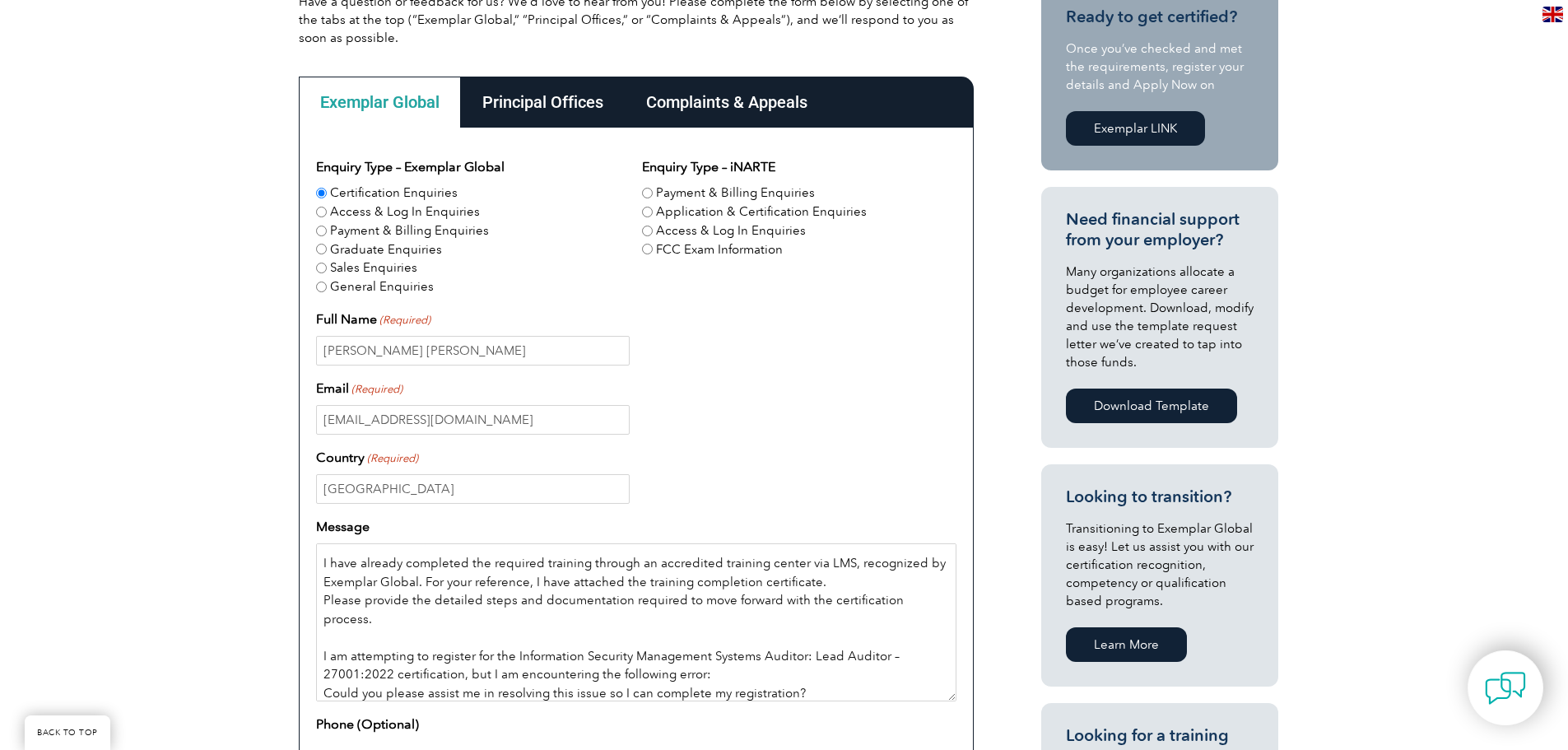
scroll to position [63, 0]
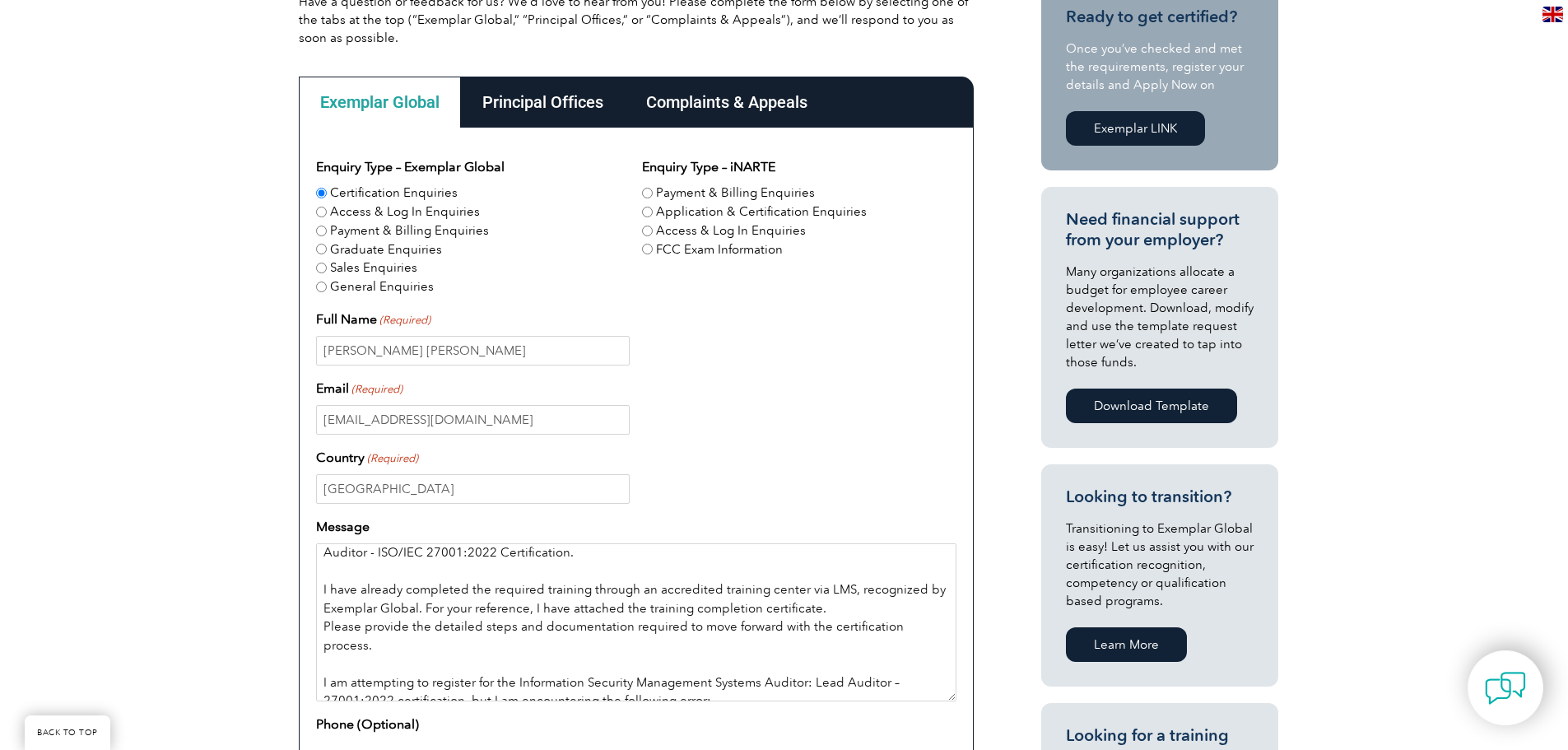
click at [323, 629] on textarea "Hello, I would appreciate it if you could clarify the complete requirements and…" at bounding box center [636, 622] width 641 height 158
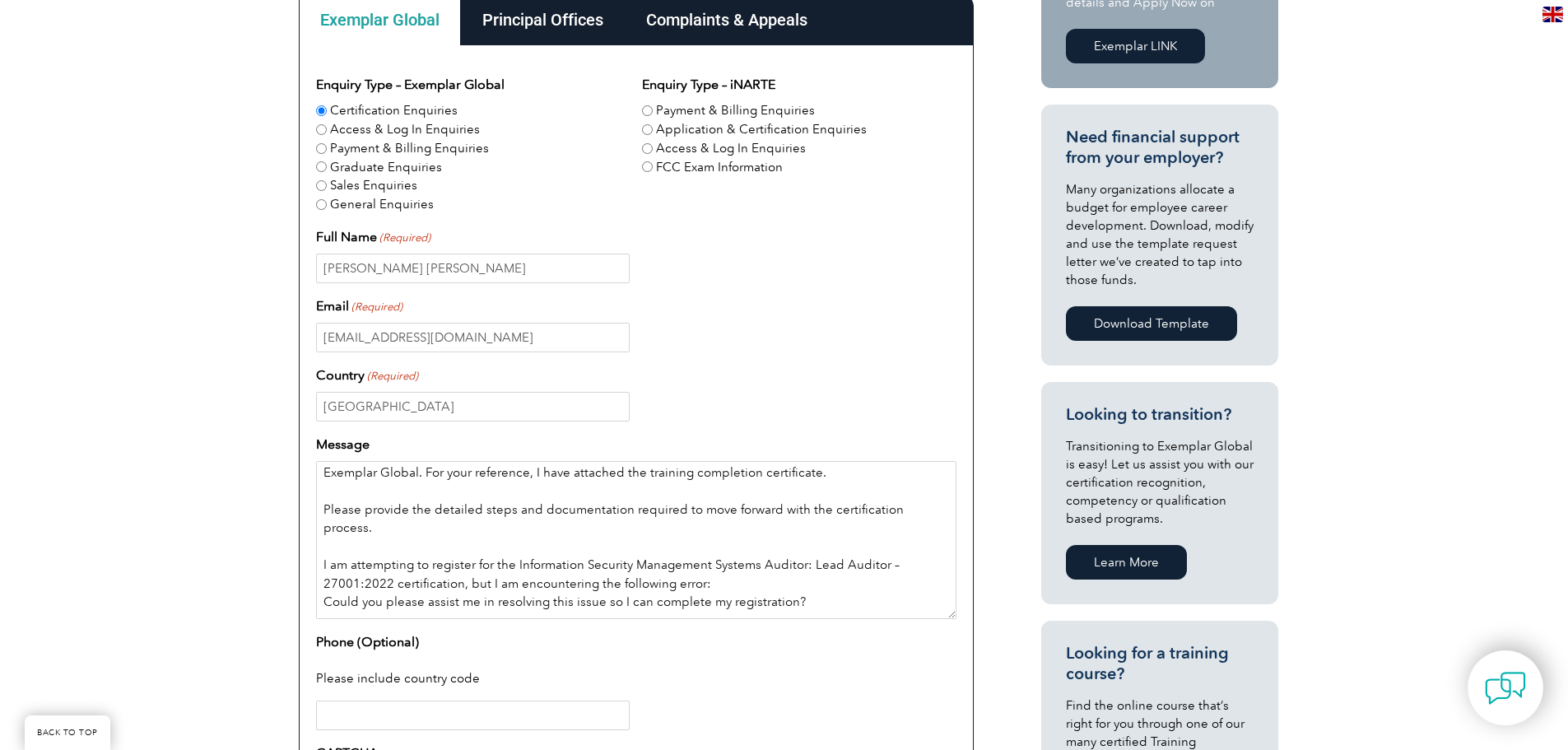
scroll to position [144, 0]
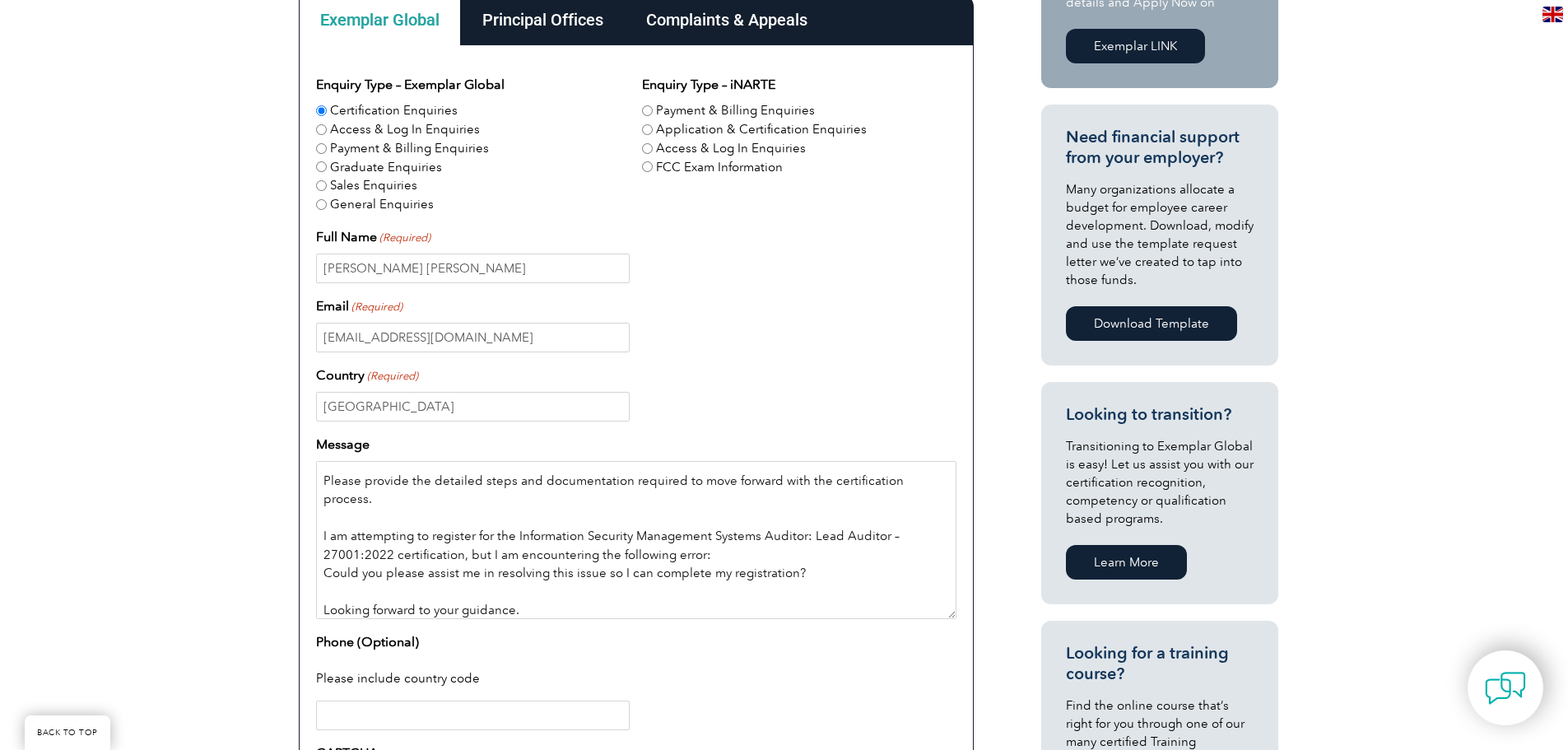
click at [325, 571] on textarea "Hello, I would appreciate it if you could clarify the complete requirements and…" at bounding box center [636, 540] width 641 height 158
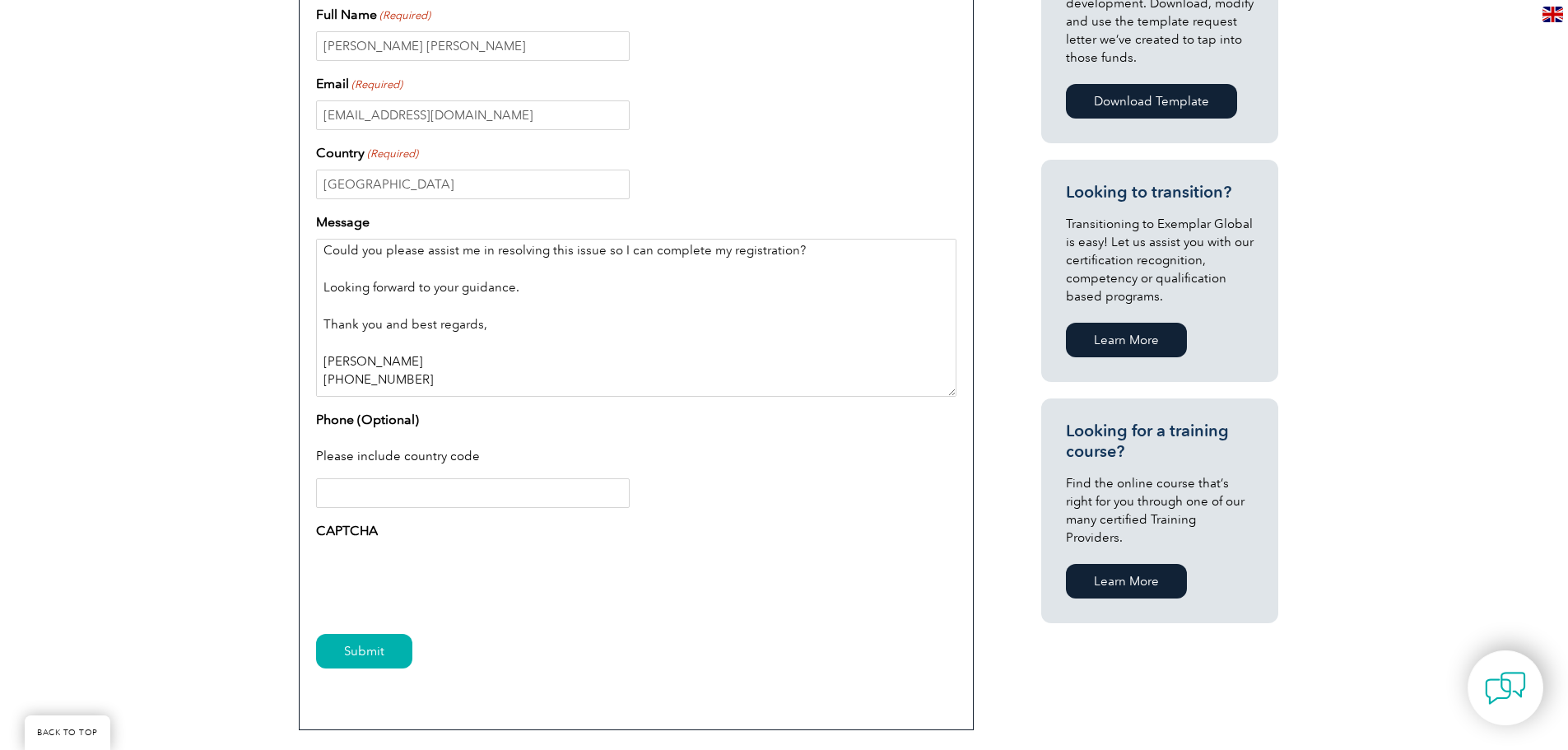
scroll to position [764, 0]
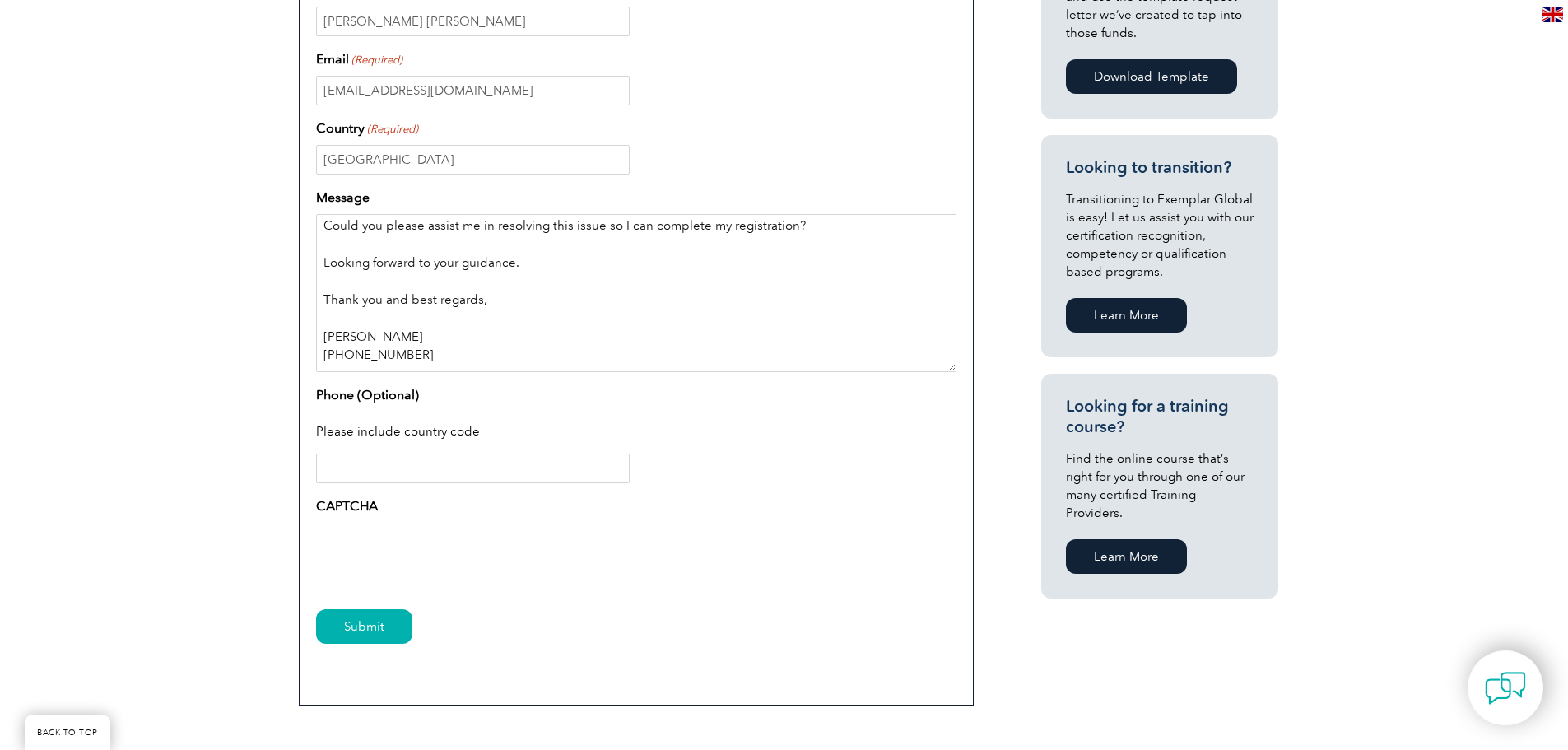
type textarea "Hello, I would appreciate it if you could clarify the complete requirements and…"
click at [540, 473] on input "Phone (Optional)" at bounding box center [473, 468] width 314 height 30
type input "[PHONE_NUMBER]"
click at [820, 220] on textarea "Hello, I would appreciate it if you could clarify the complete requirements and…" at bounding box center [636, 293] width 641 height 158
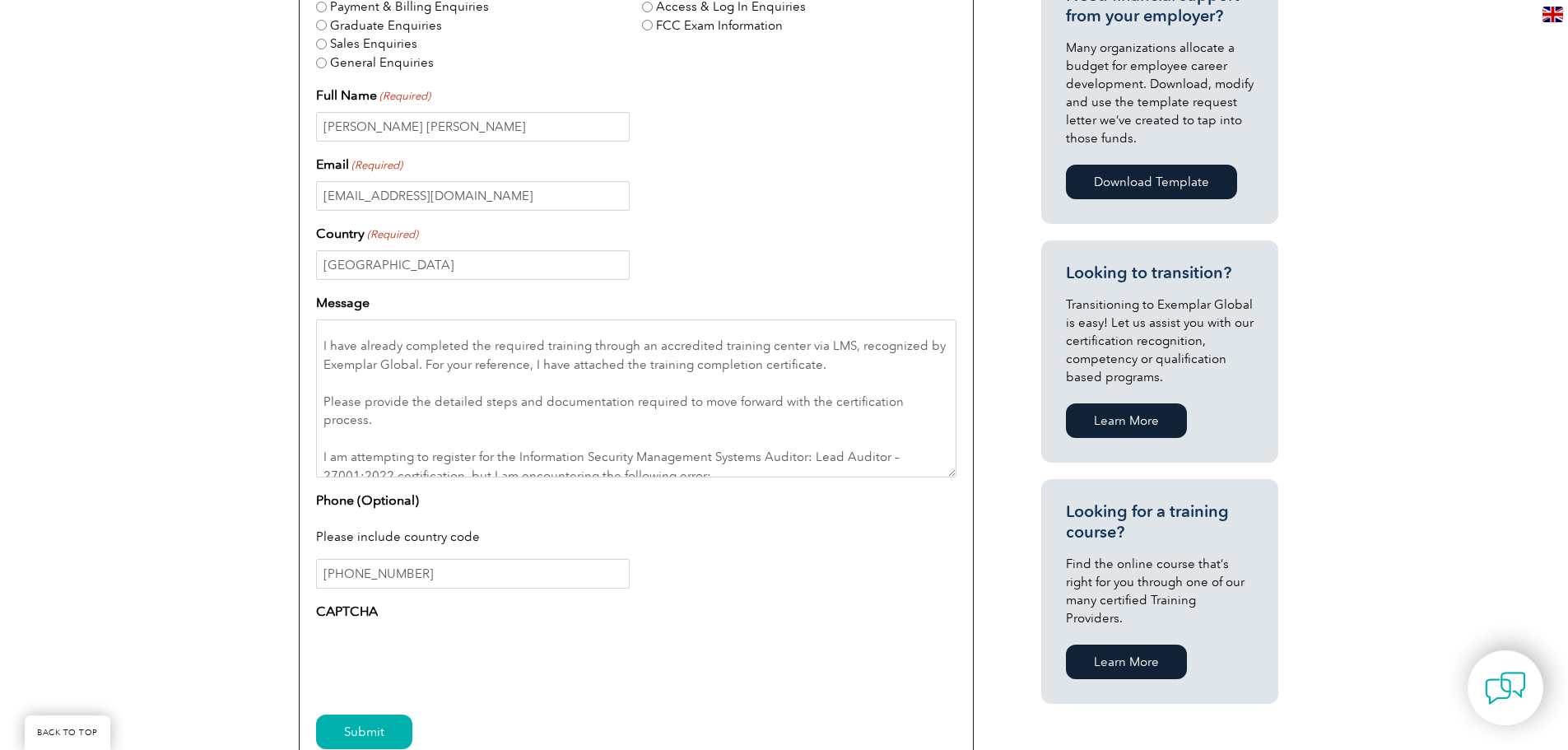
scroll to position [165, 0]
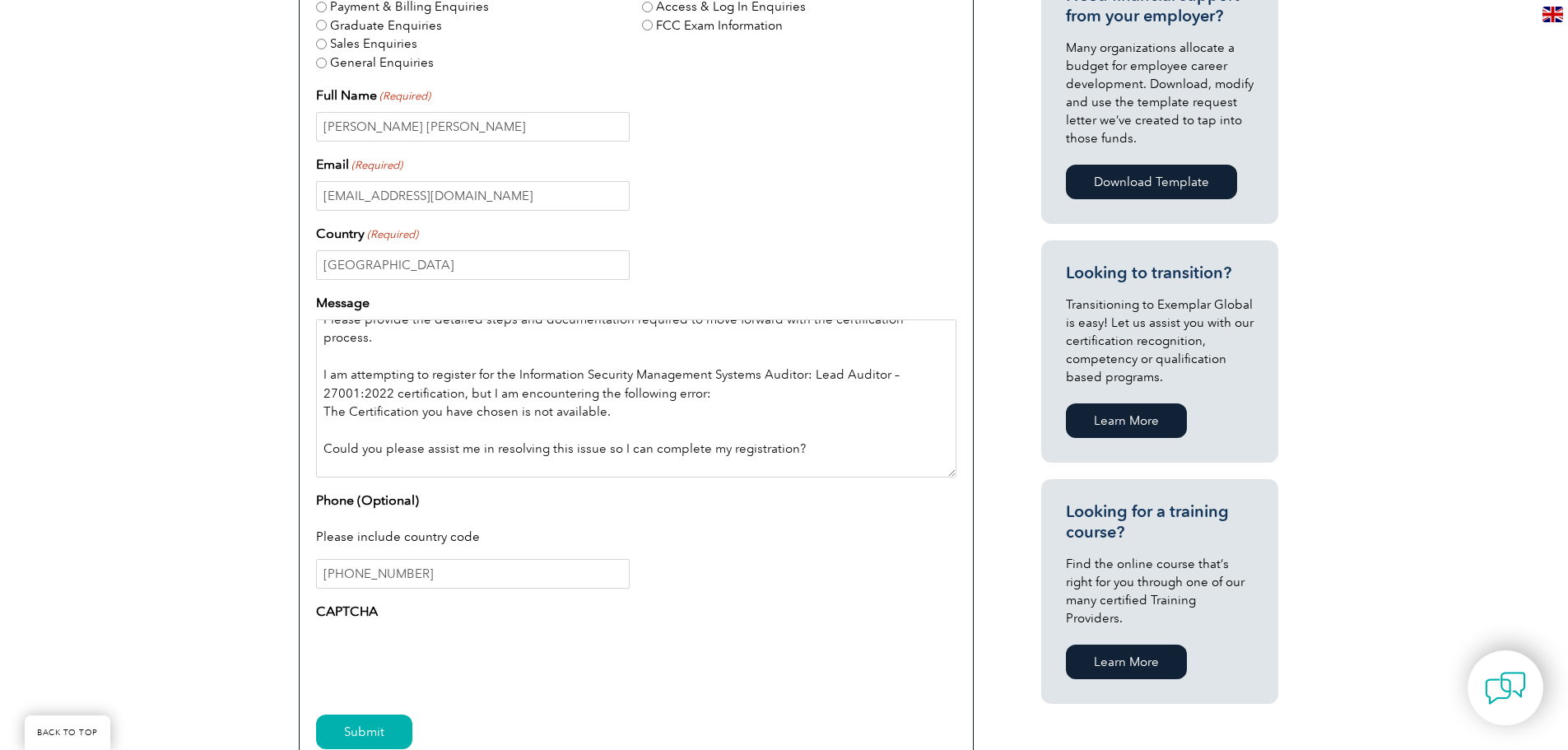
click at [789, 378] on textarea "Hello, I would appreciate it if you could clarify the complete requirements and…" at bounding box center [636, 398] width 641 height 158
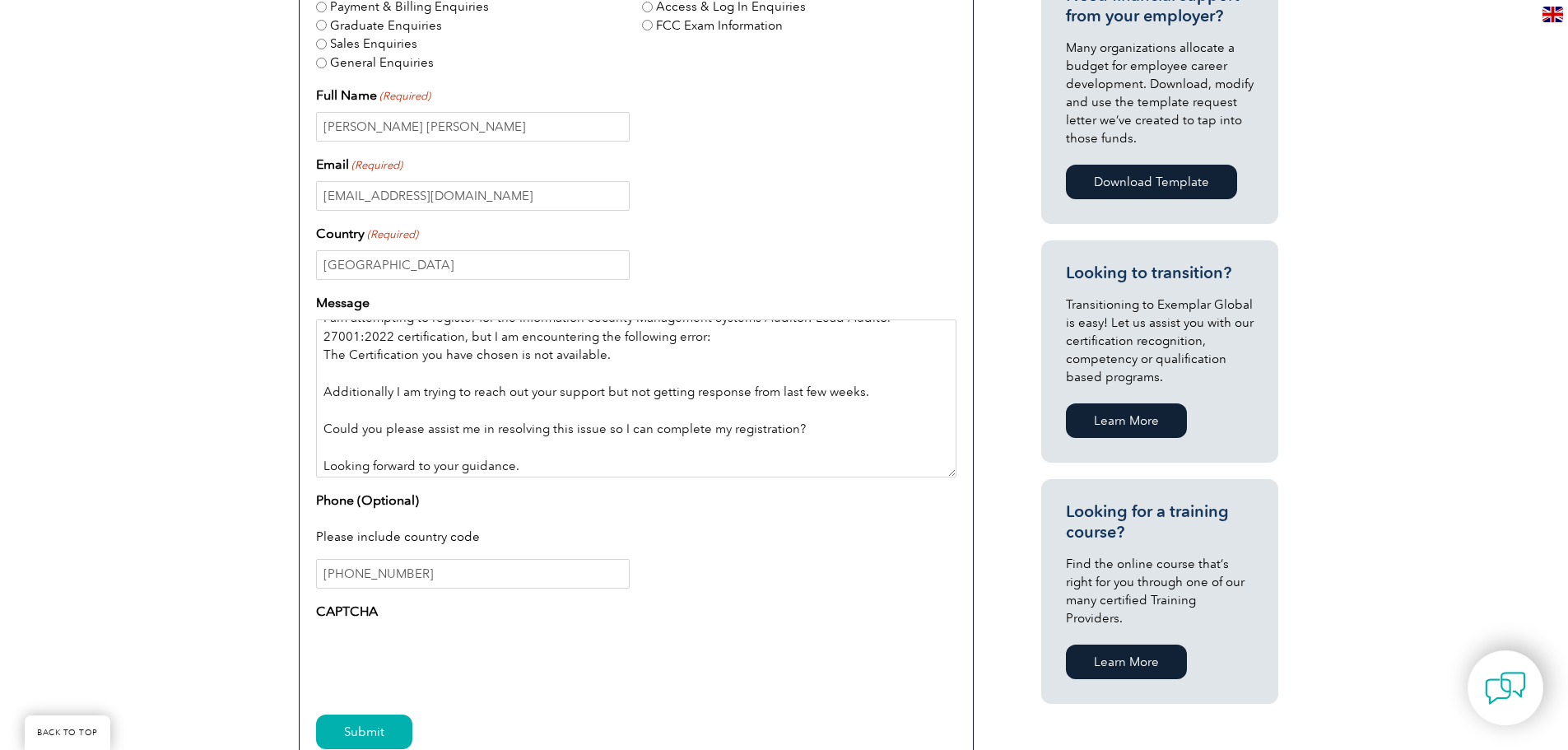
scroll to position [247, 0]
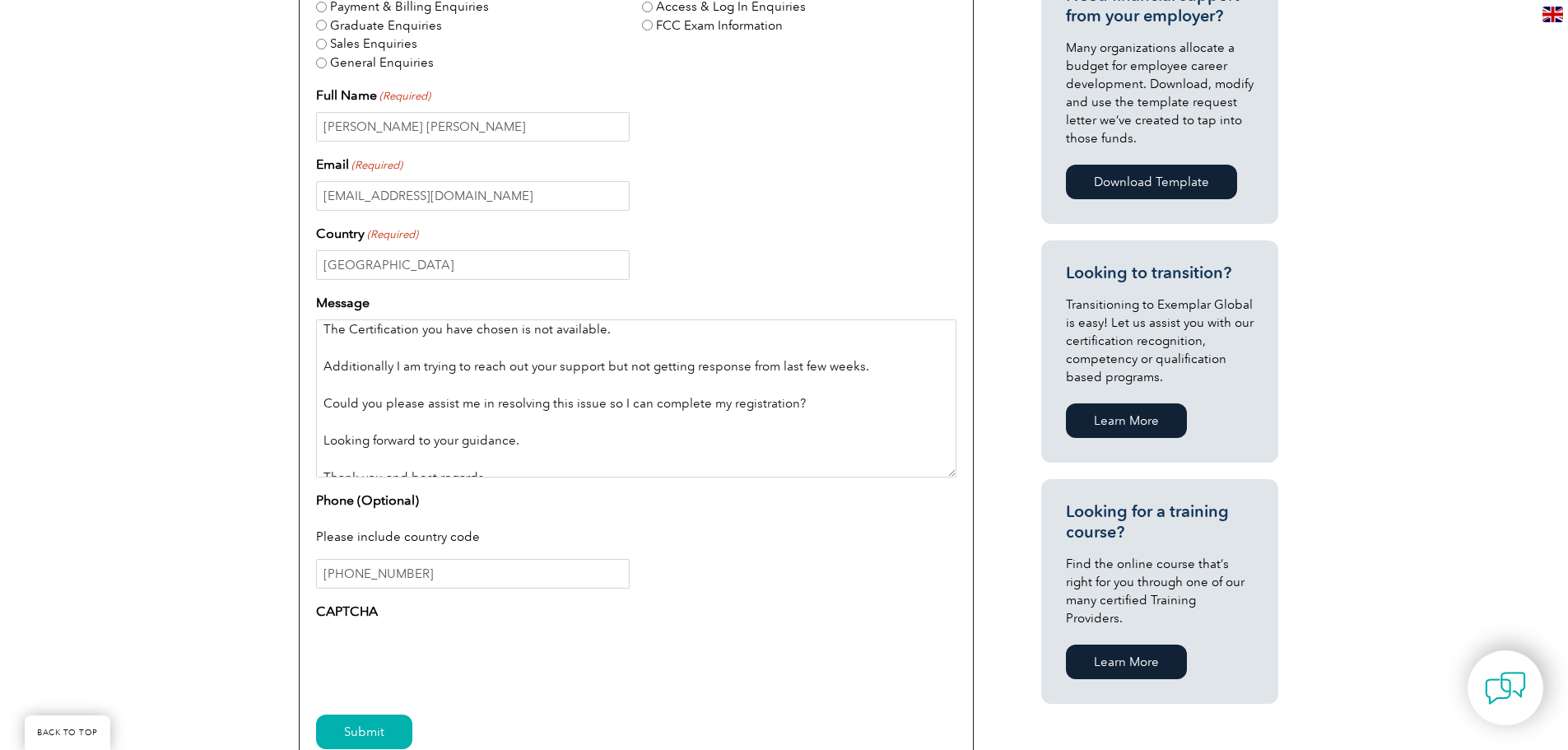
click at [632, 450] on textarea "Hello, I would appreciate it if you could clarify the complete requirements and…" at bounding box center [636, 398] width 641 height 158
click at [536, 427] on textarea "Hello, I would appreciate it if you could clarify the complete requirements and…" at bounding box center [636, 398] width 641 height 158
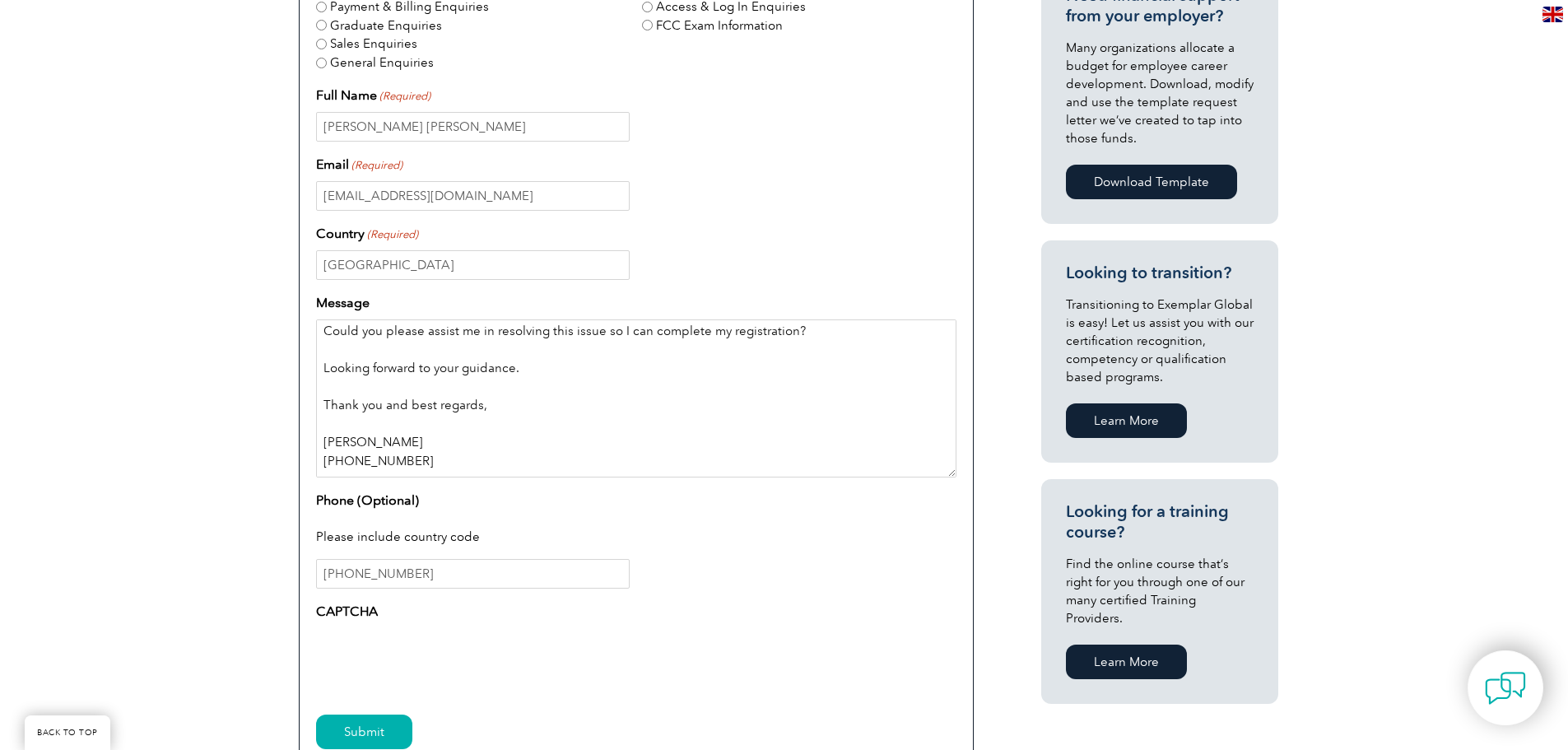
scroll to position [0, 0]
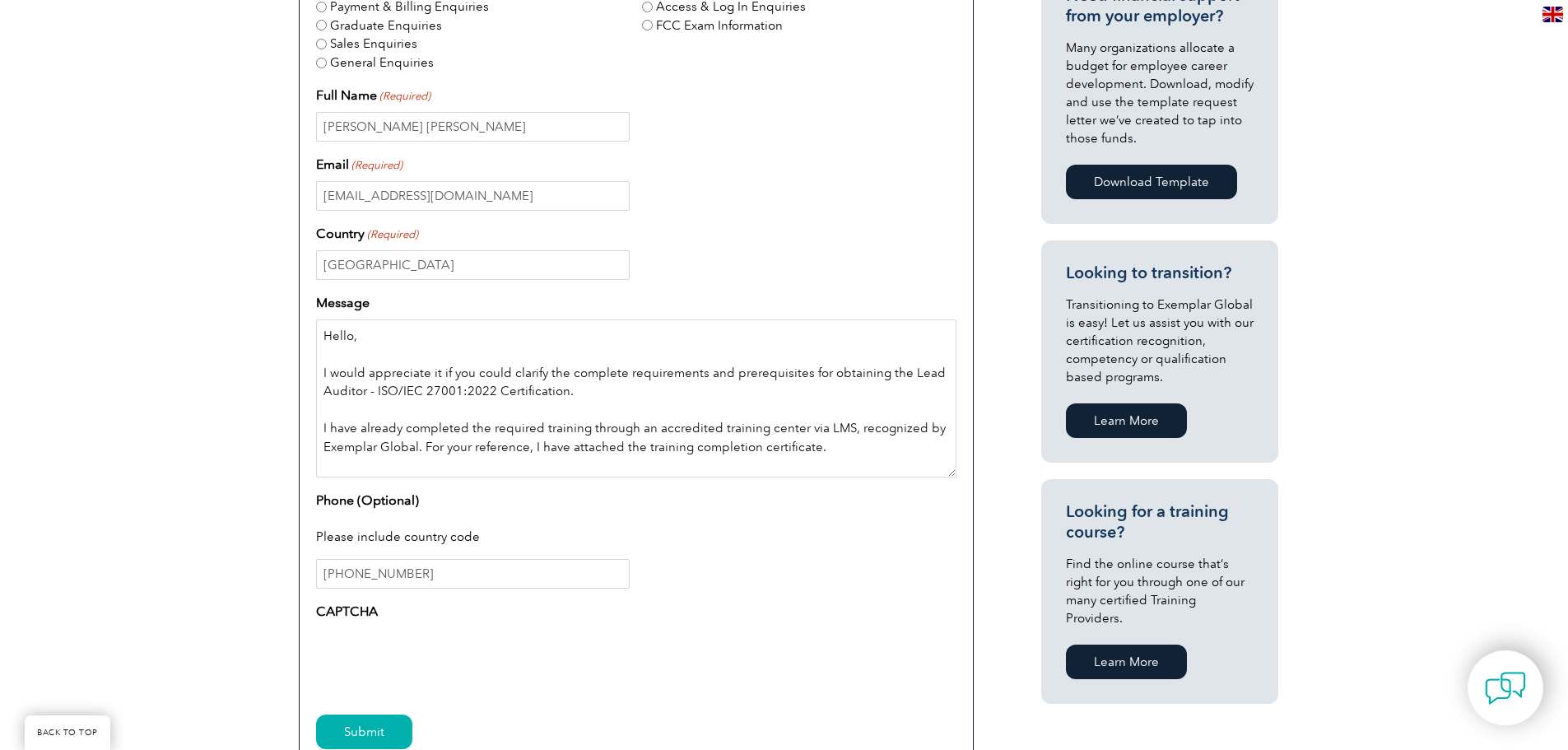
drag, startPoint x: 521, startPoint y: 368, endPoint x: 123, endPoint y: 126, distance: 465.8
click at [123, 126] on div "Have a question or feedback for us? We’d love to hear from you! Please complete…" at bounding box center [784, 294] width 1568 height 1166
paste textarea "– ISO/IEC 27001:2022 Certification. I have already completed the required train…"
click at [540, 391] on textarea "Message" at bounding box center [636, 398] width 641 height 158
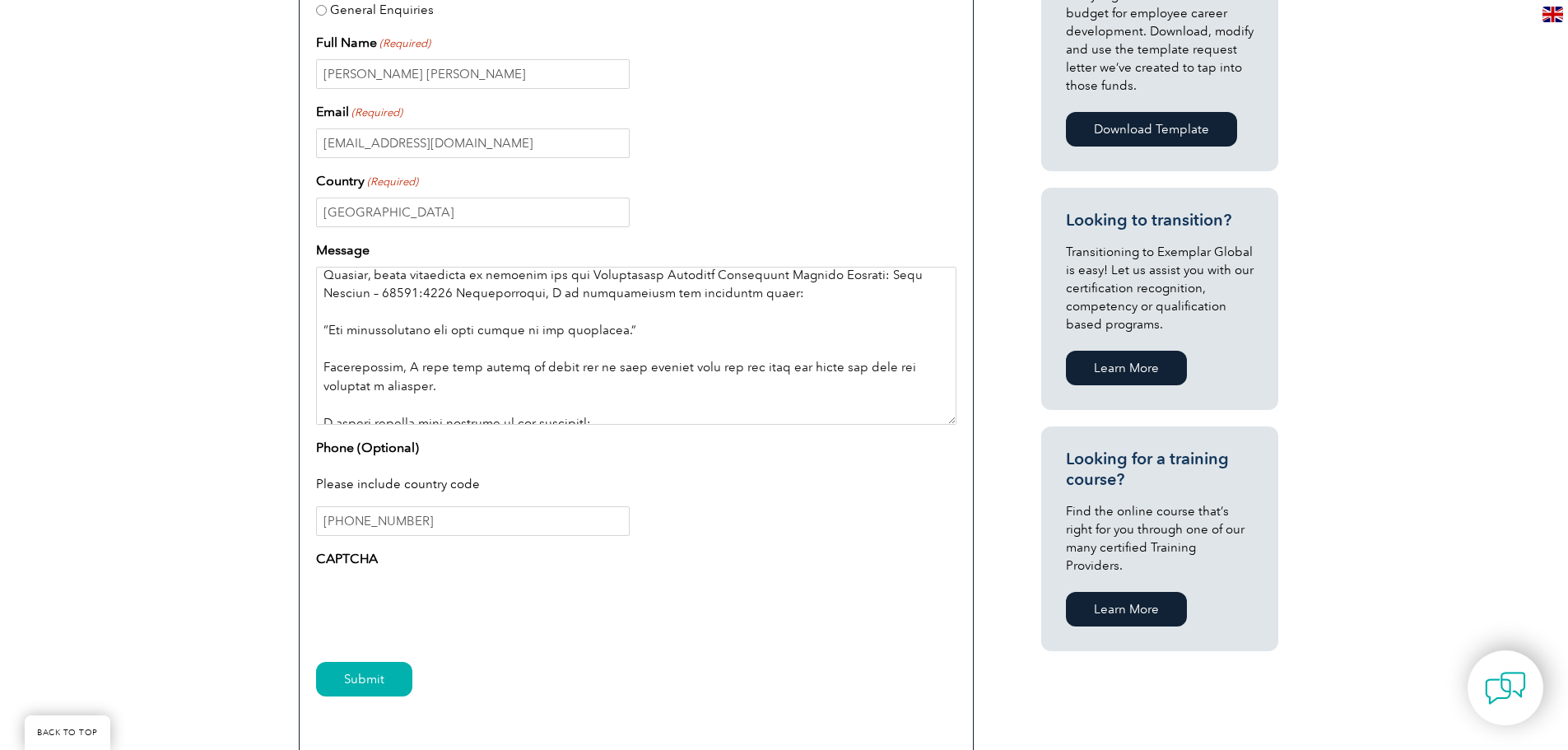
scroll to position [740, 0]
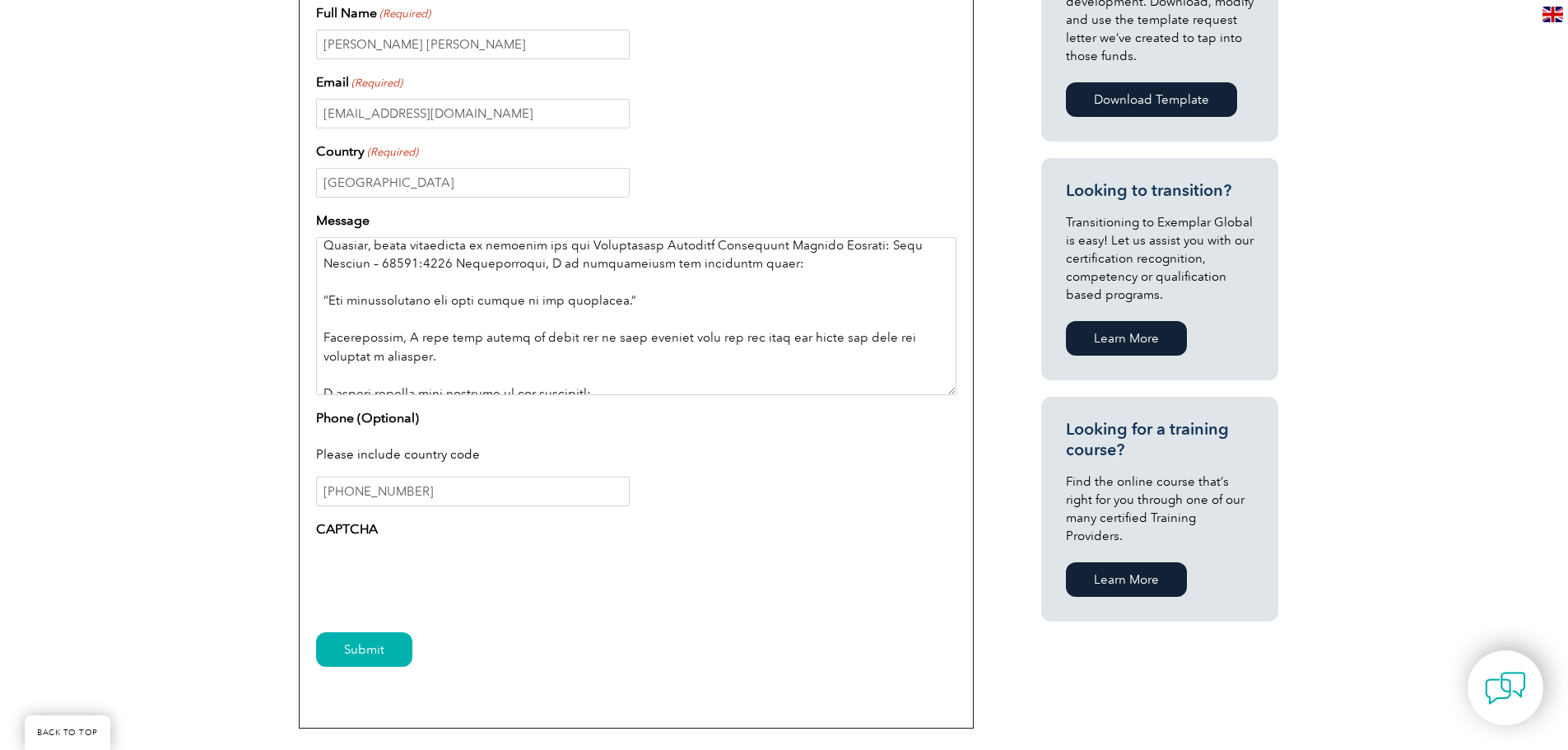
type textarea "Lorem, I dolor sitametcon ad el sed doeiu tempori utl etdolore magnaaliquae adm…"
click at [373, 648] on input "Submit" at bounding box center [363, 649] width 96 height 35
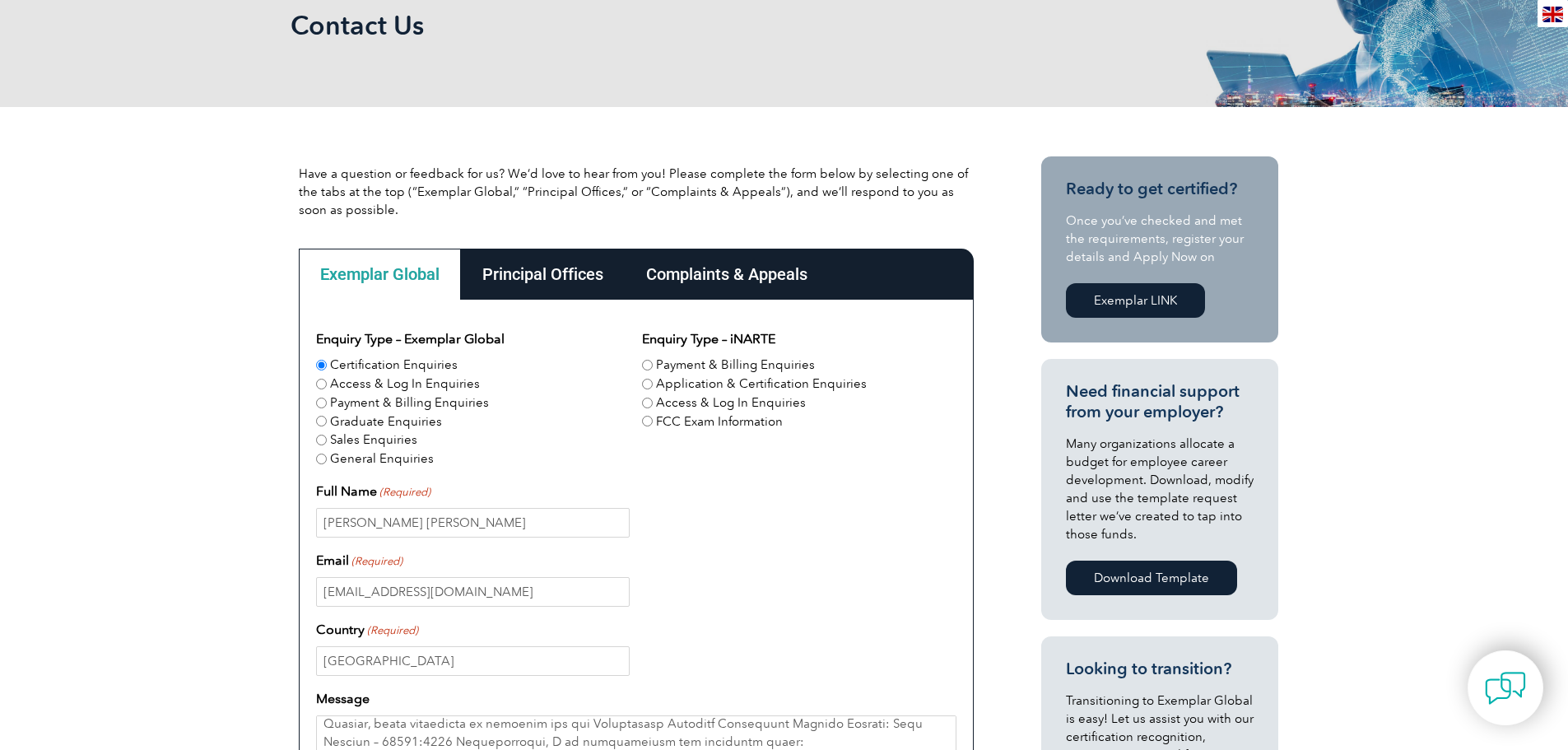
scroll to position [82, 0]
